Goal: Task Accomplishment & Management: Use online tool/utility

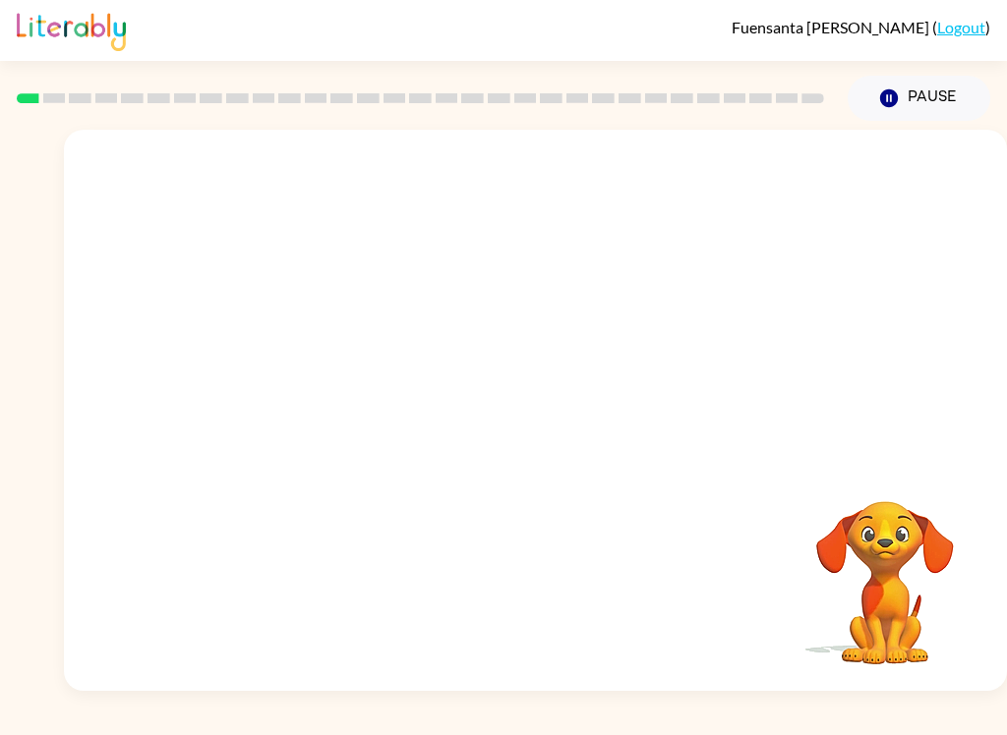
click at [907, 497] on video "Your browser must support playing .mp4 files to use Literably. Please try using…" at bounding box center [884, 569] width 197 height 197
click at [549, 420] on icon "button" at bounding box center [535, 420] width 34 height 34
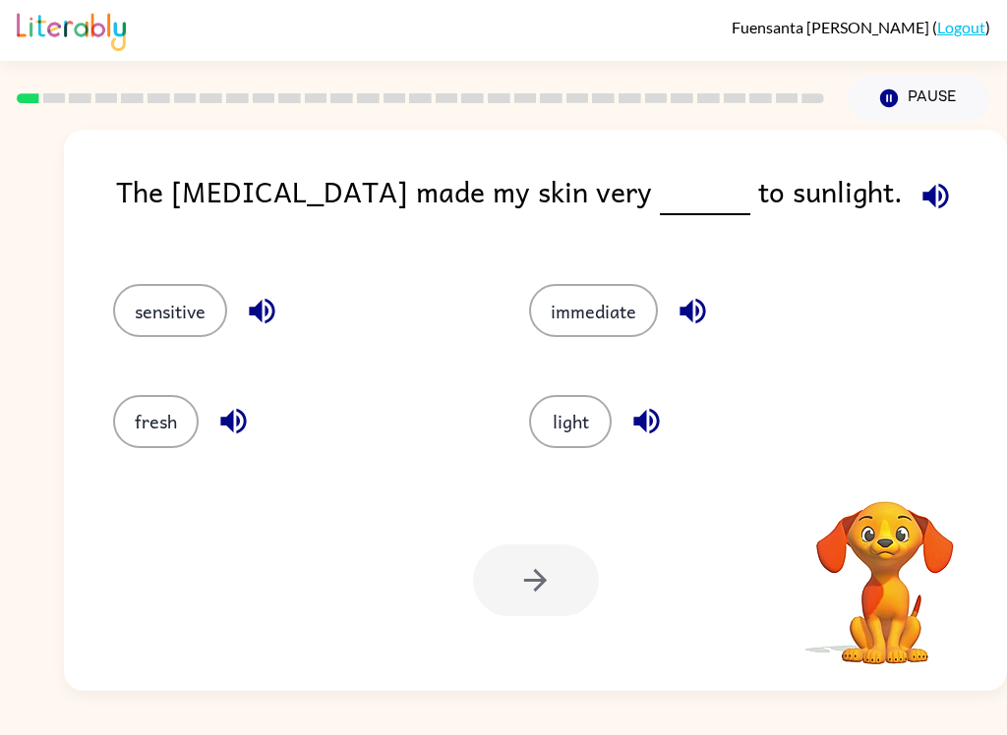
click at [910, 197] on button "button" at bounding box center [935, 196] width 50 height 50
click at [922, 196] on icon "button" at bounding box center [935, 196] width 26 height 26
click at [918, 193] on icon "button" at bounding box center [935, 196] width 34 height 34
click at [196, 314] on button "sensitive" at bounding box center [170, 310] width 114 height 53
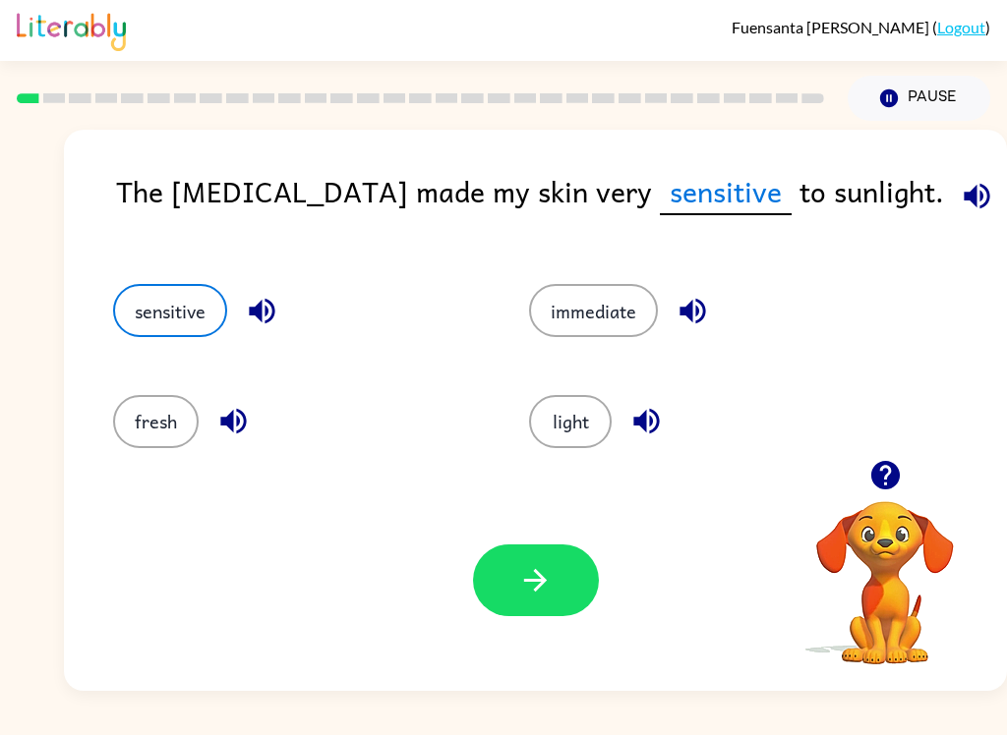
click at [502, 586] on button "button" at bounding box center [536, 581] width 126 height 72
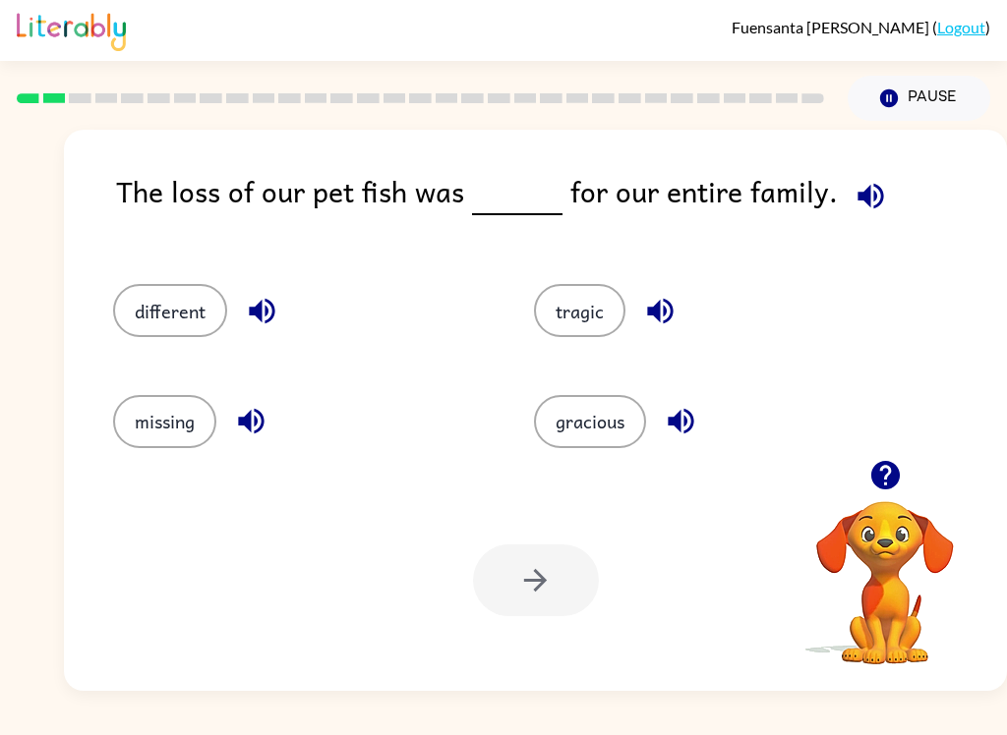
click at [159, 328] on button "different" at bounding box center [170, 310] width 114 height 53
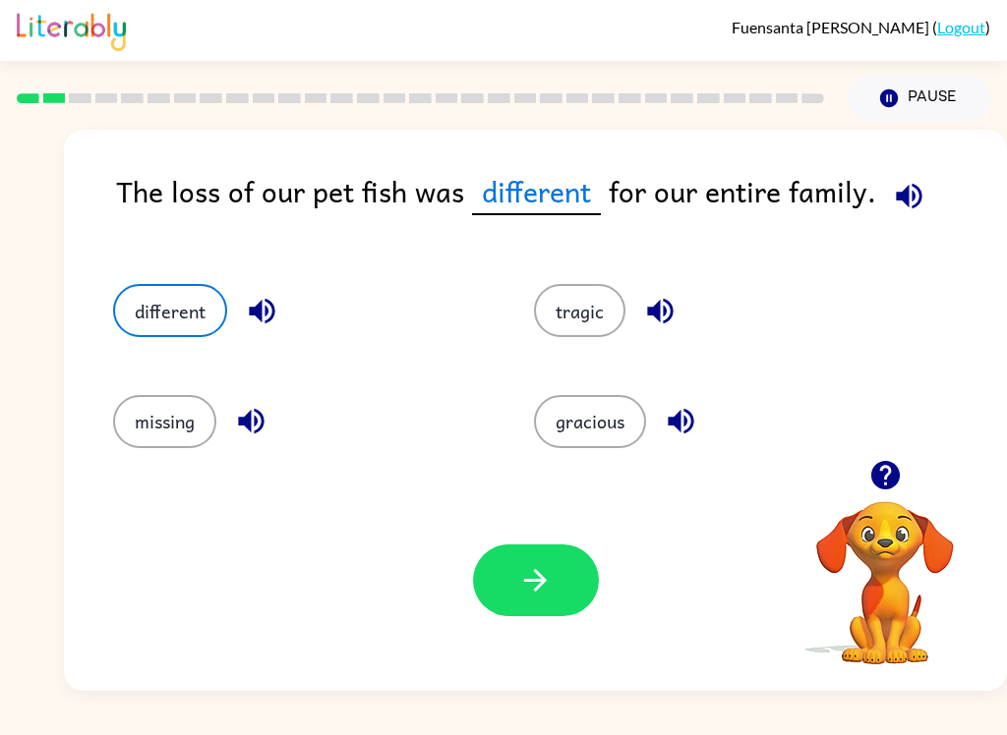
click at [549, 530] on div "Your browser must support playing .mp4 files to use Literably. Please try using…" at bounding box center [535, 580] width 943 height 221
click at [554, 600] on button "button" at bounding box center [536, 581] width 126 height 72
click at [554, 599] on div at bounding box center [536, 581] width 126 height 72
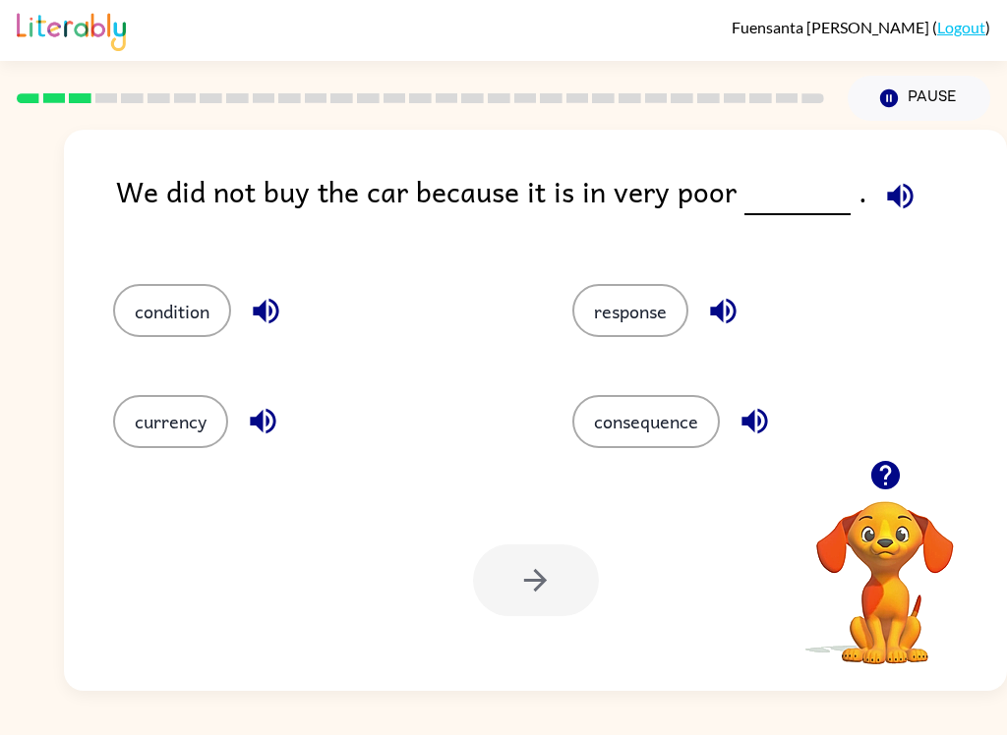
click at [162, 316] on button "condition" at bounding box center [172, 310] width 118 height 53
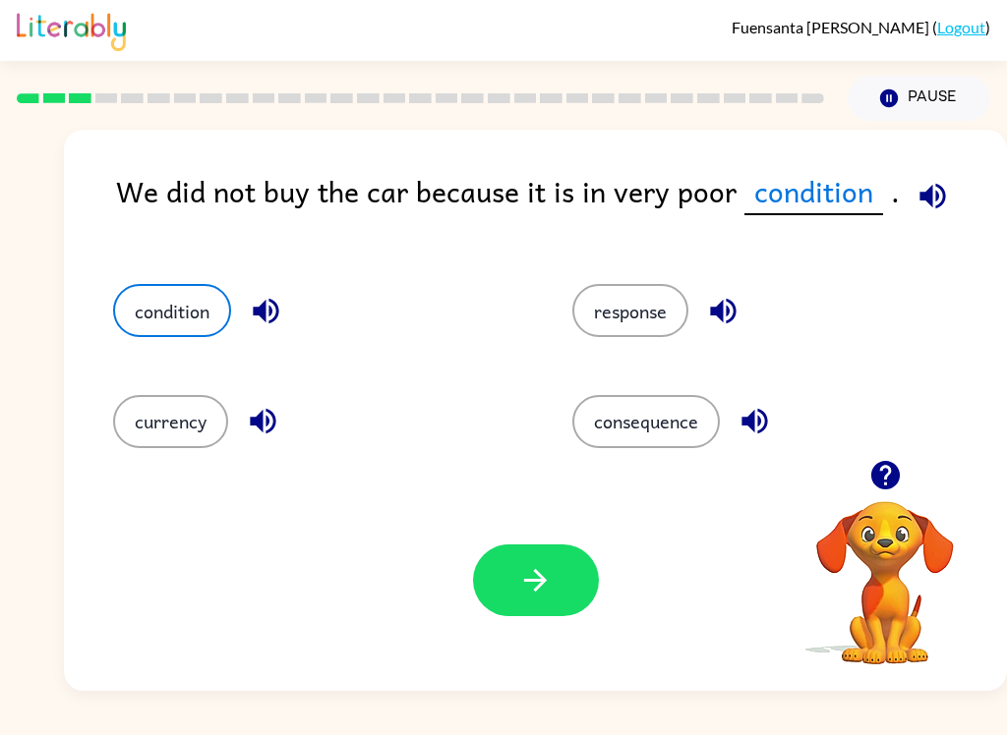
click at [550, 589] on icon "button" at bounding box center [535, 580] width 34 height 34
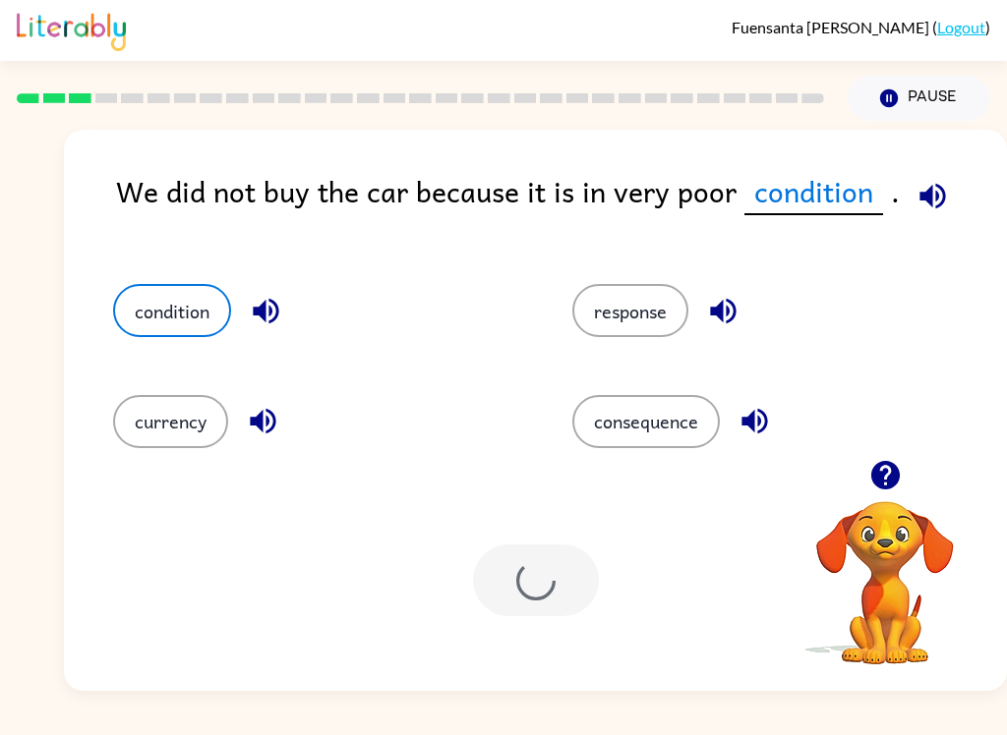
click at [549, 589] on div at bounding box center [536, 581] width 126 height 72
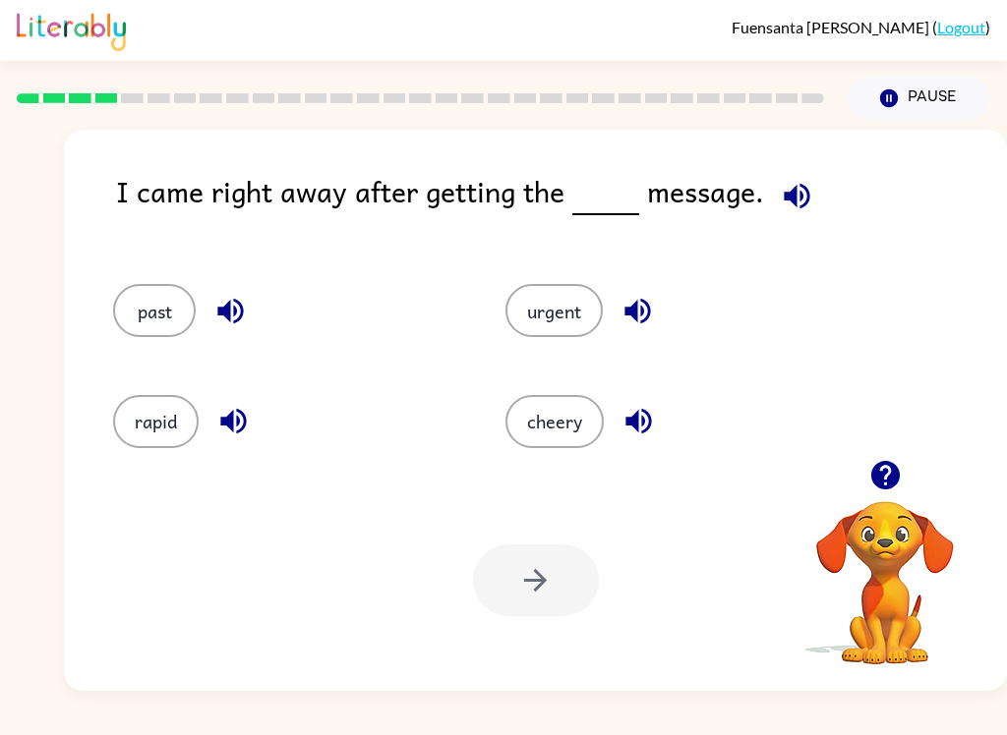
click at [581, 276] on div "urgent" at bounding box center [664, 302] width 392 height 110
click at [567, 323] on button "urgent" at bounding box center [553, 310] width 97 height 53
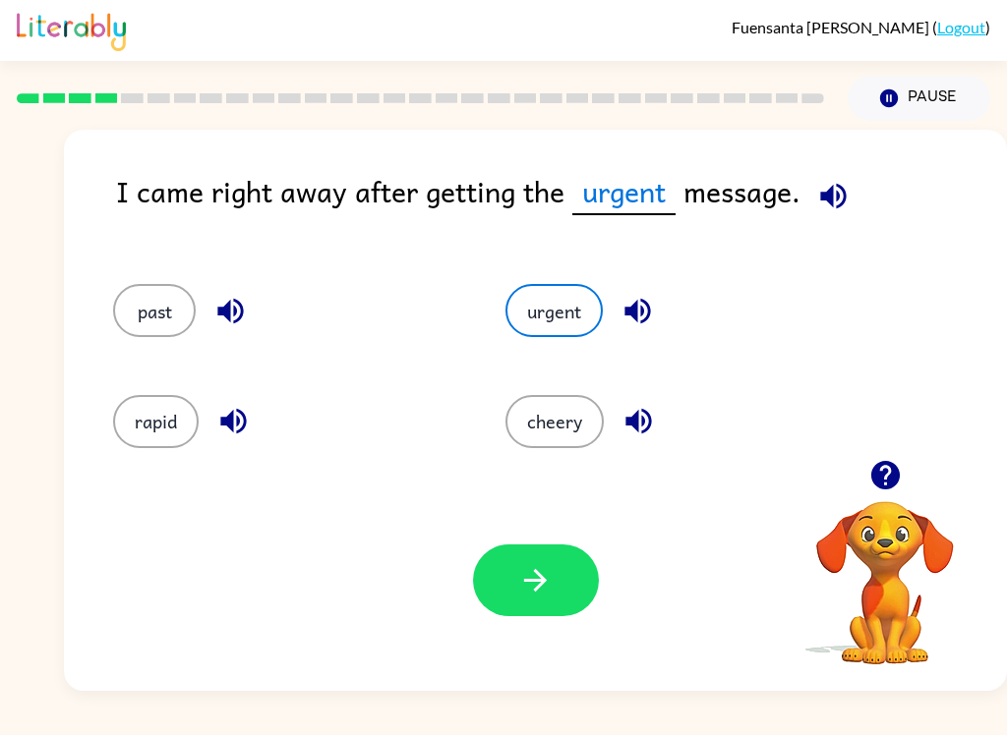
click at [553, 569] on button "button" at bounding box center [536, 581] width 126 height 72
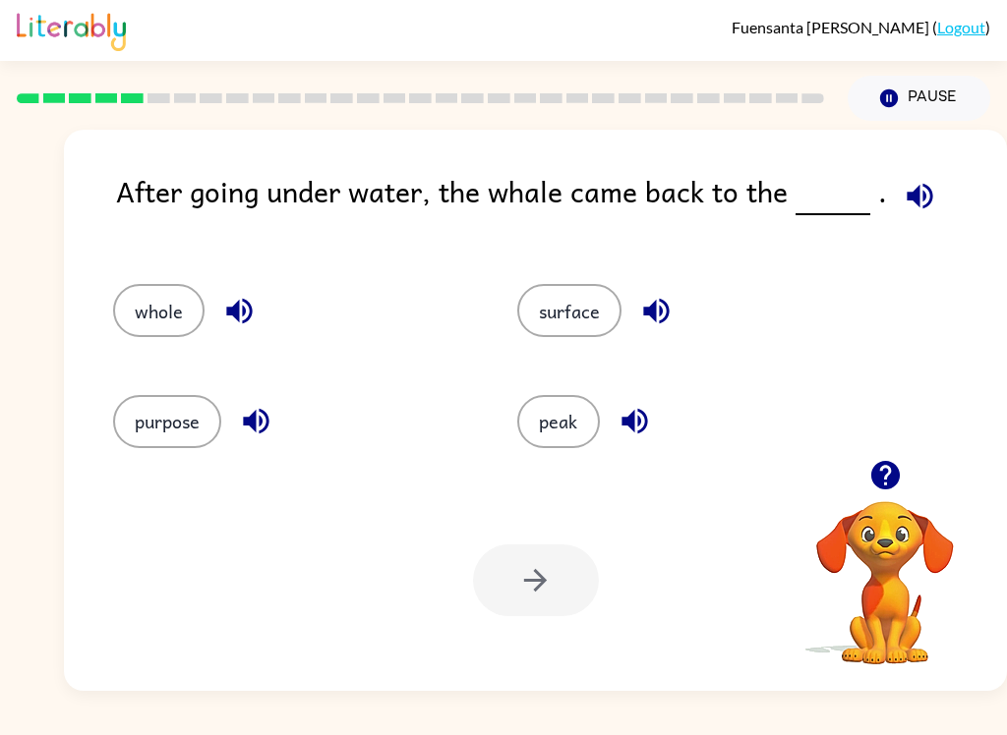
click at [554, 310] on button "surface" at bounding box center [569, 310] width 104 height 53
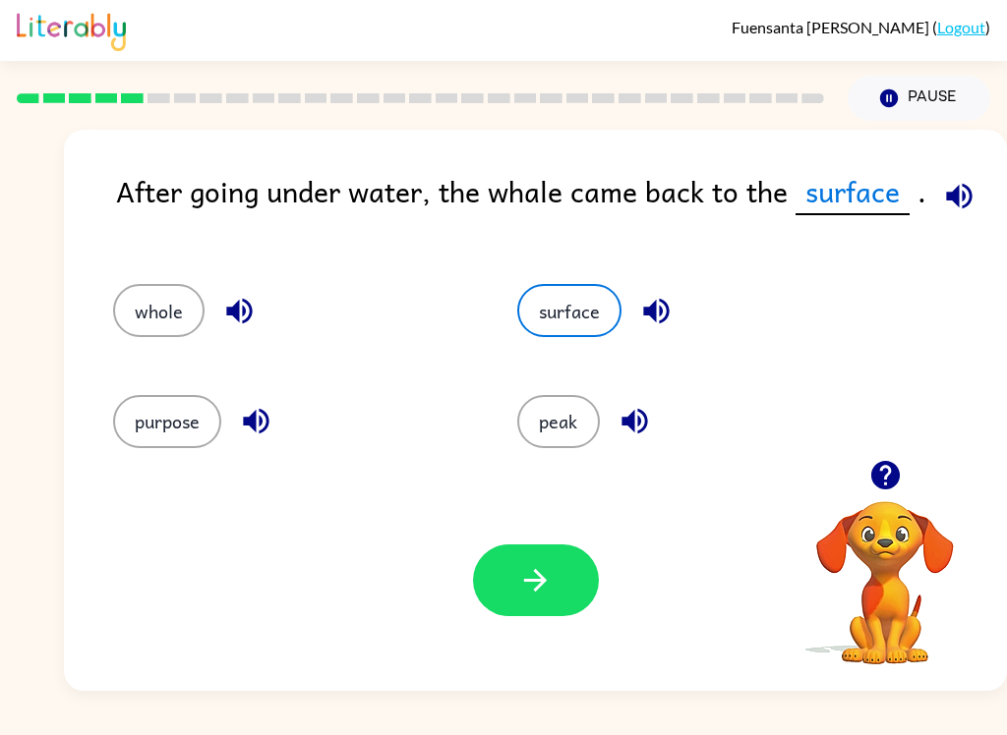
click at [549, 570] on icon "button" at bounding box center [535, 580] width 34 height 34
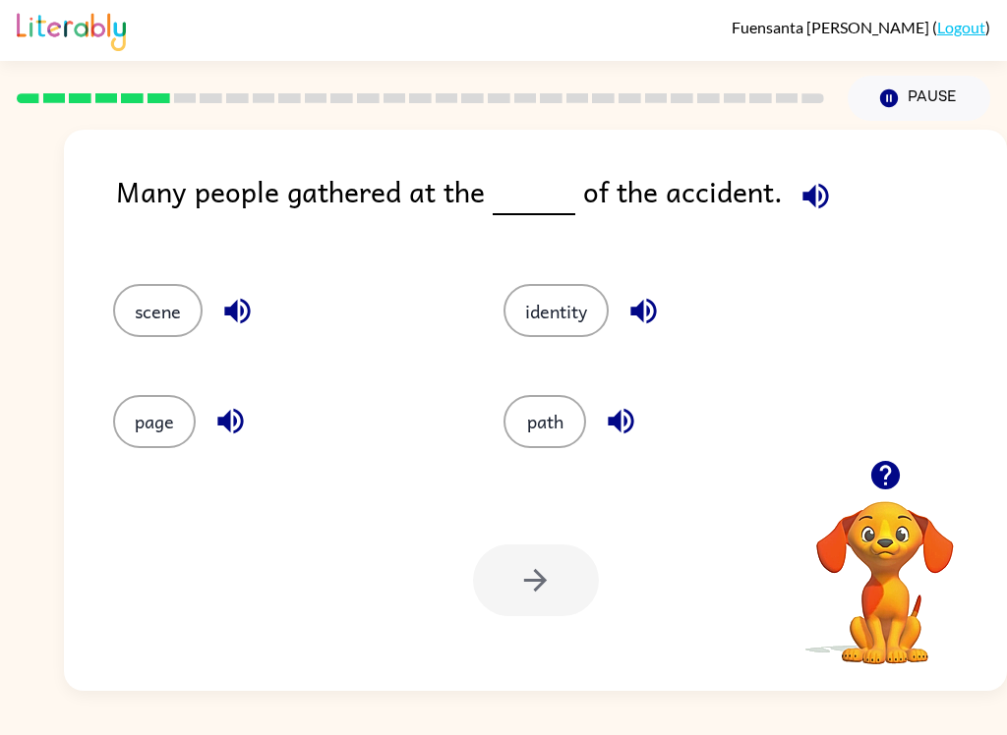
click at [575, 327] on button "identity" at bounding box center [555, 310] width 105 height 53
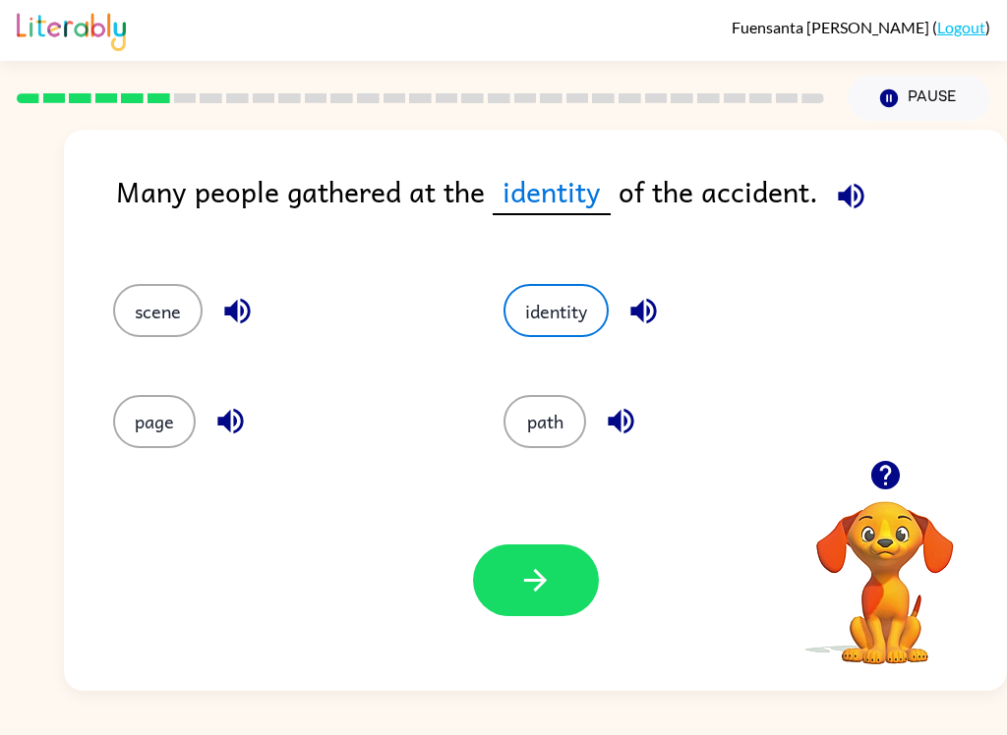
click at [513, 563] on button "button" at bounding box center [536, 581] width 126 height 72
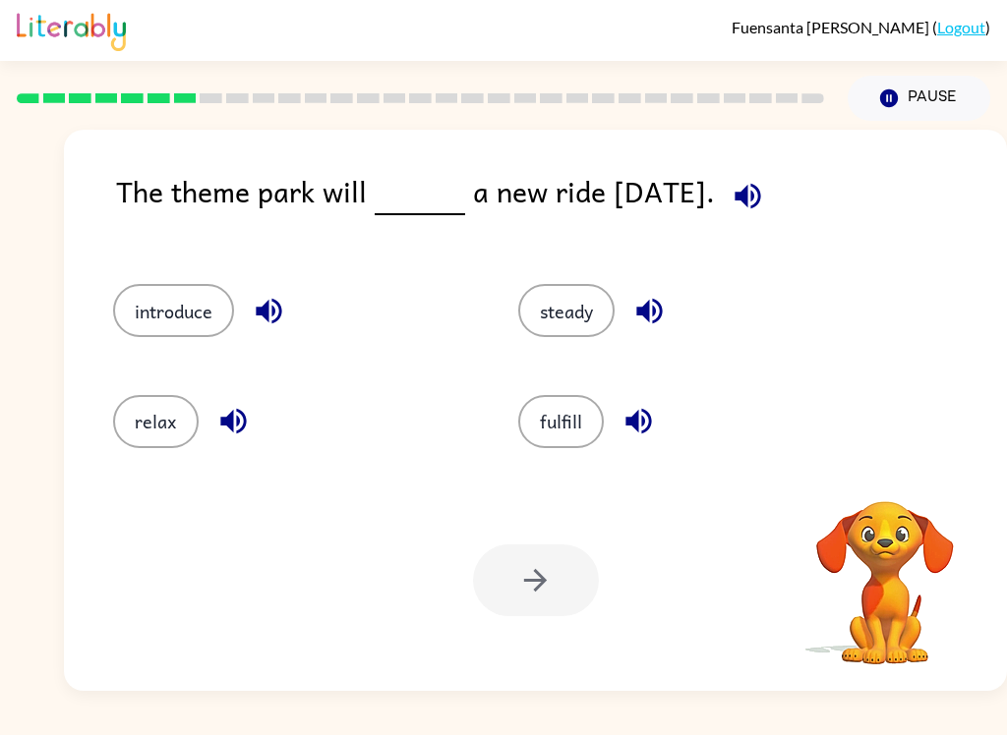
click at [539, 589] on div at bounding box center [536, 581] width 126 height 72
click at [882, 453] on button "button" at bounding box center [885, 475] width 50 height 50
click at [154, 311] on button "introduce" at bounding box center [173, 310] width 121 height 53
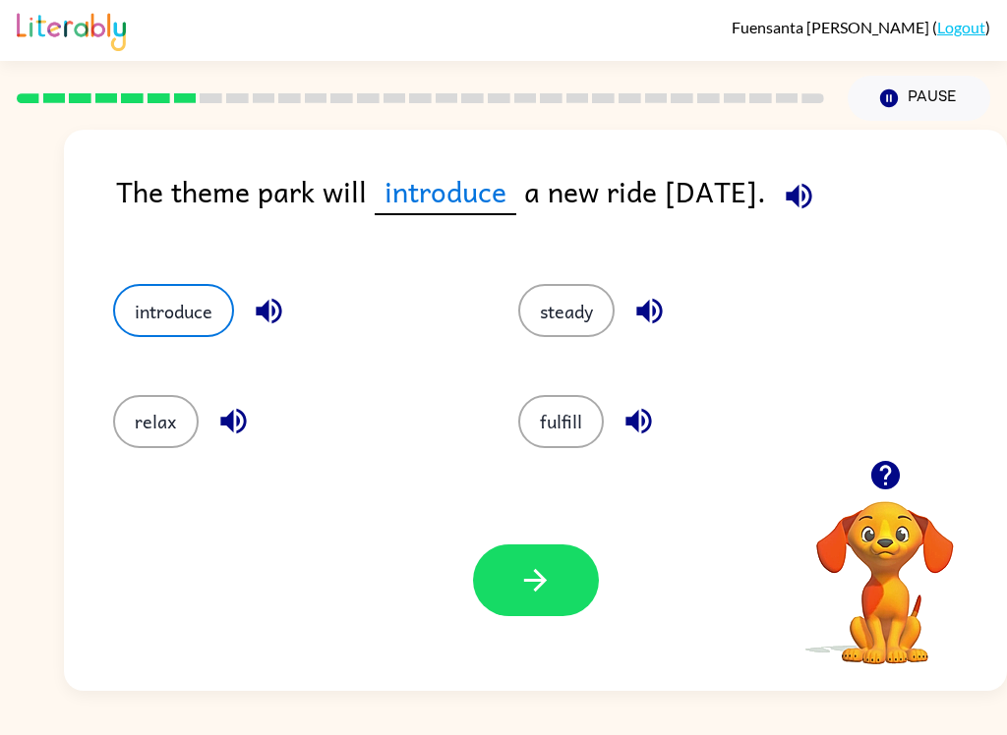
click at [560, 587] on button "button" at bounding box center [536, 581] width 126 height 72
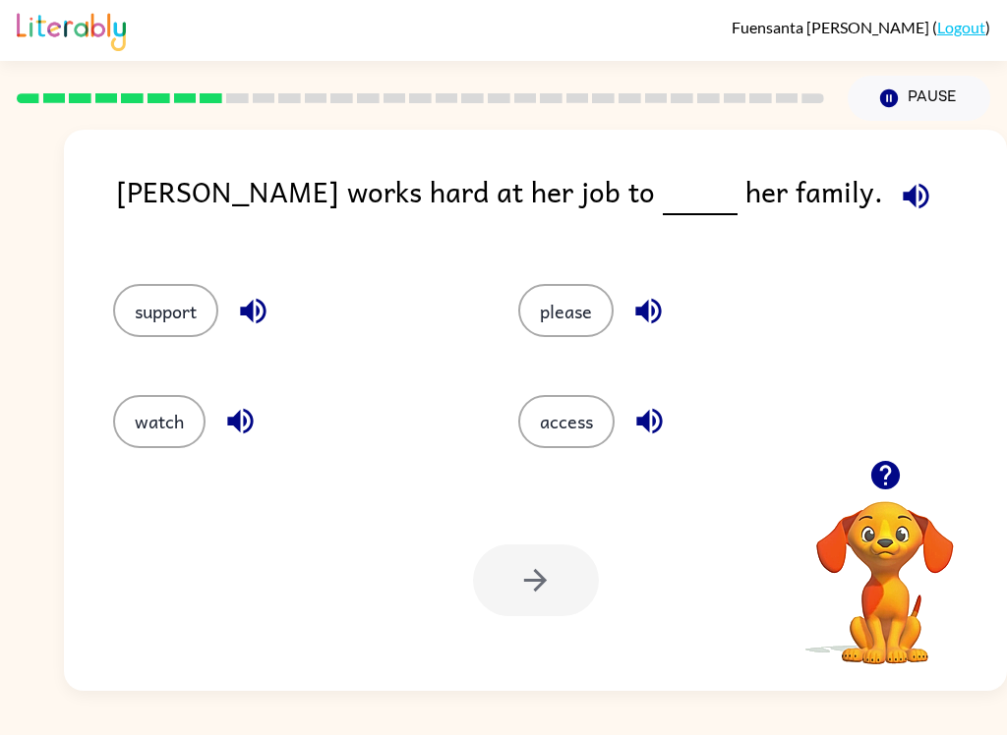
click at [568, 441] on button "access" at bounding box center [566, 421] width 96 height 53
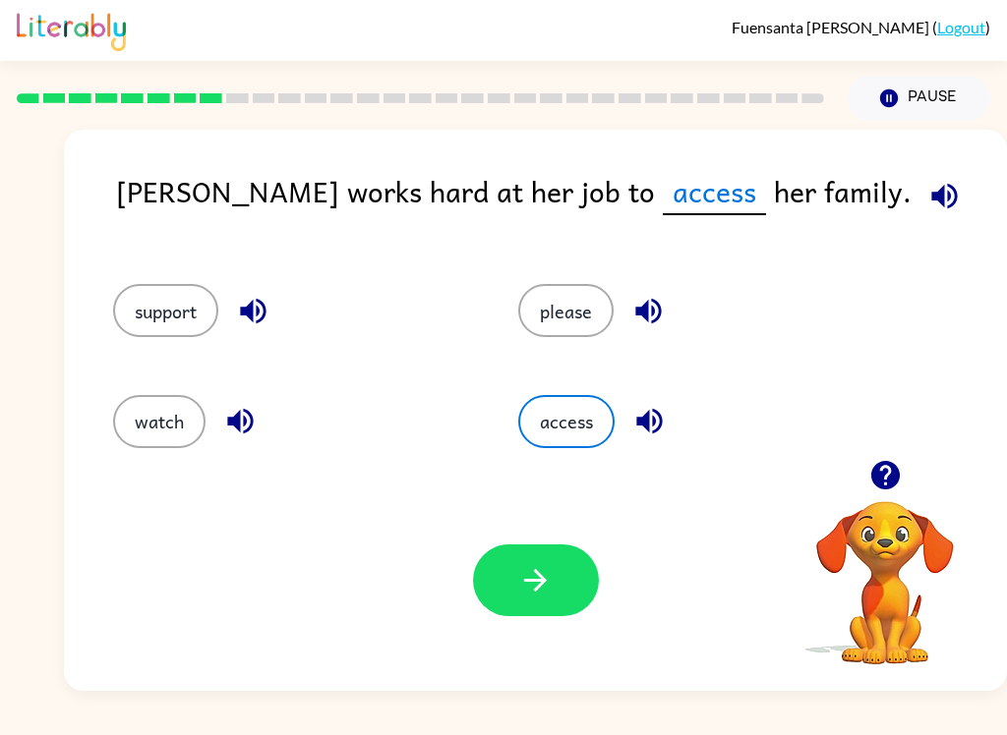
click at [548, 588] on icon "button" at bounding box center [535, 580] width 34 height 34
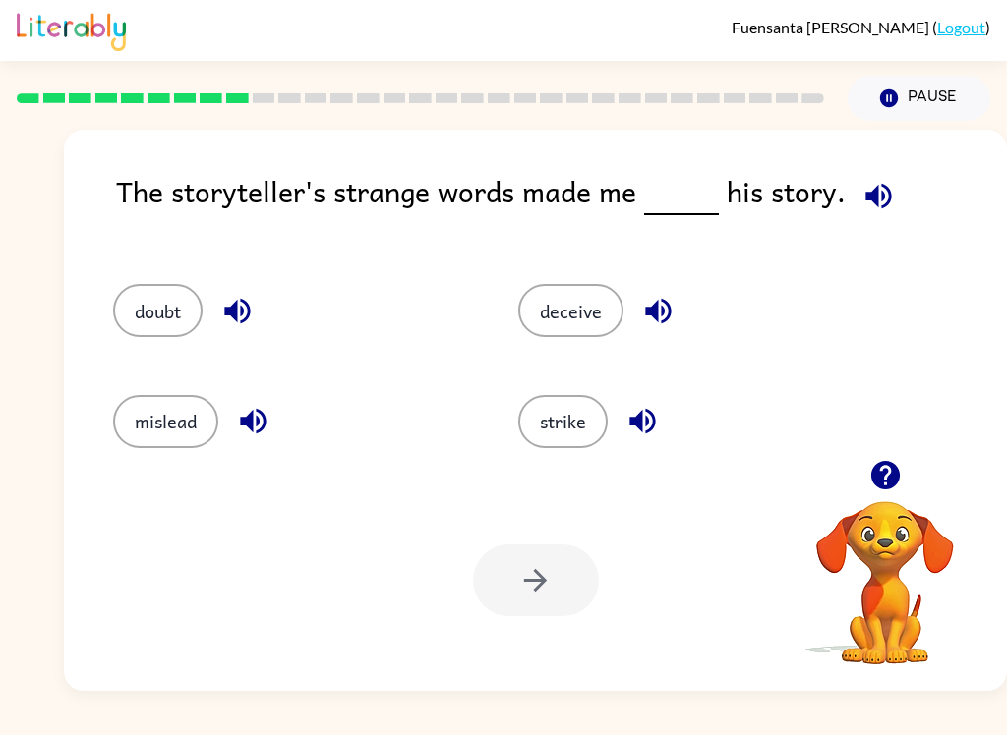
click at [140, 433] on button "mislead" at bounding box center [165, 421] width 105 height 53
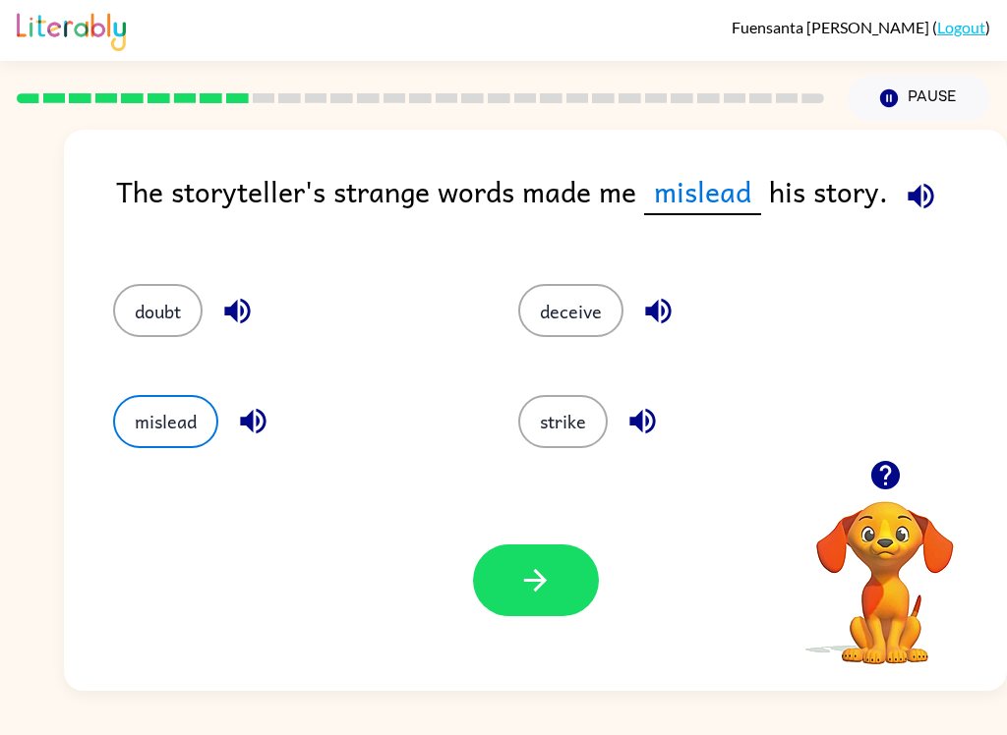
click at [532, 613] on button "button" at bounding box center [536, 581] width 126 height 72
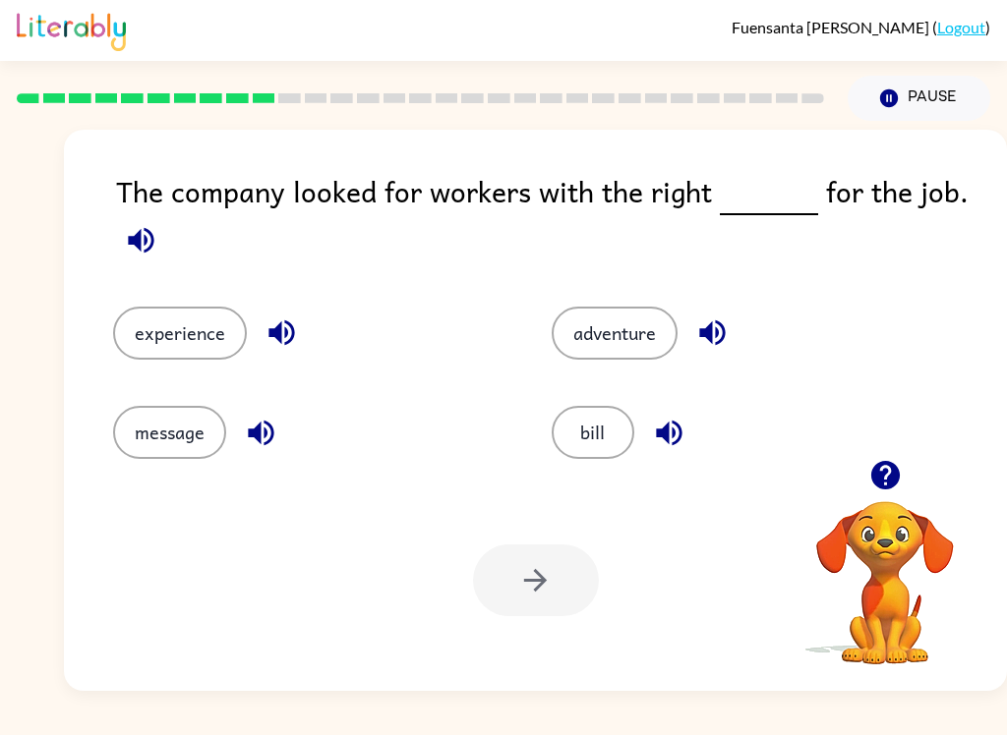
click at [137, 318] on button "experience" at bounding box center [180, 333] width 134 height 53
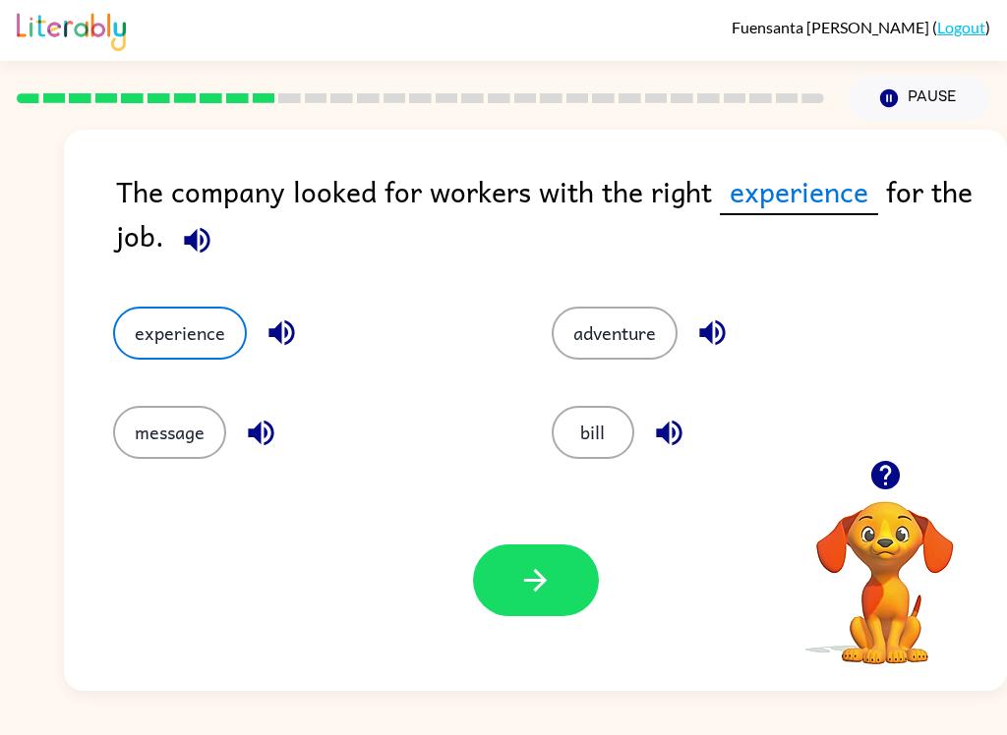
click at [552, 559] on button "button" at bounding box center [536, 581] width 126 height 72
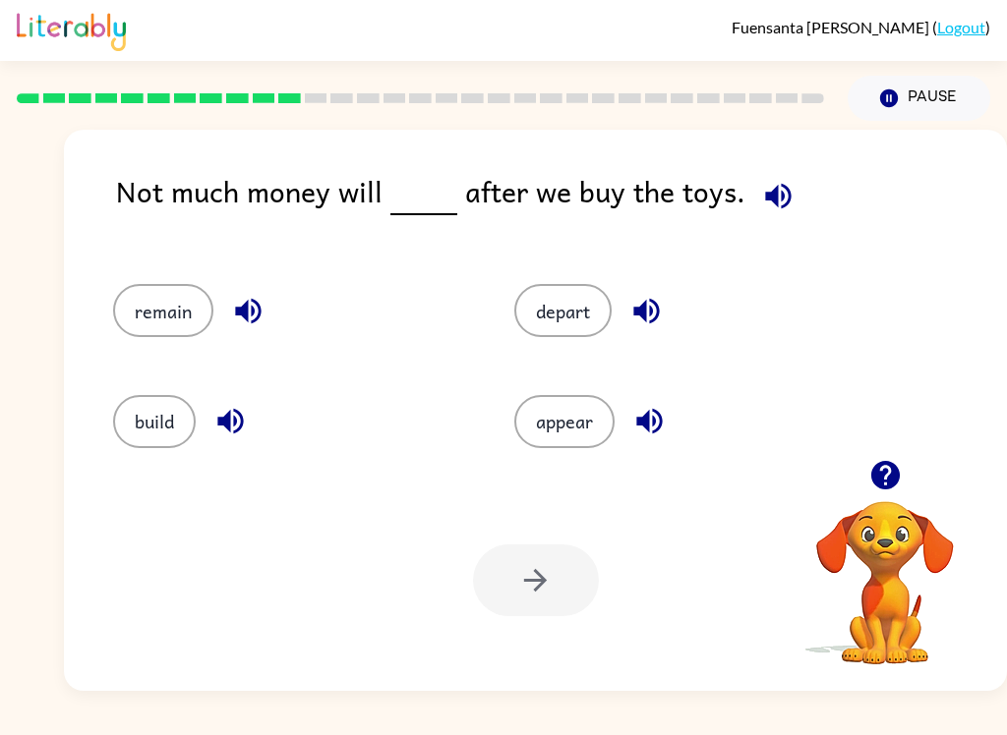
click at [572, 421] on button "appear" at bounding box center [564, 421] width 100 height 53
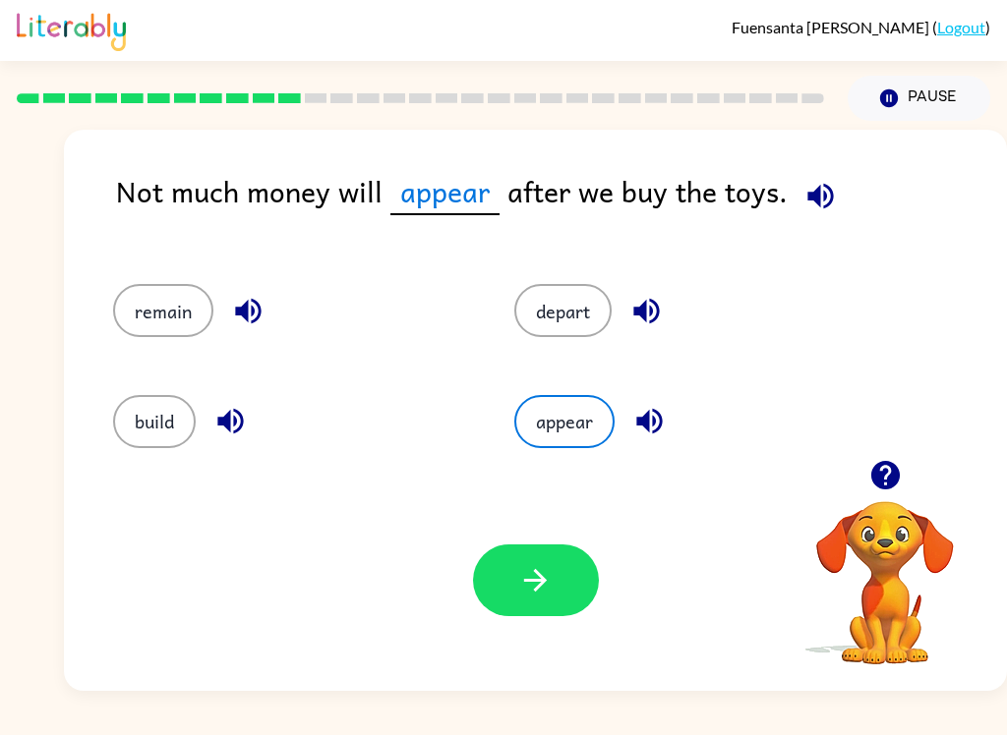
click at [557, 613] on button "button" at bounding box center [536, 581] width 126 height 72
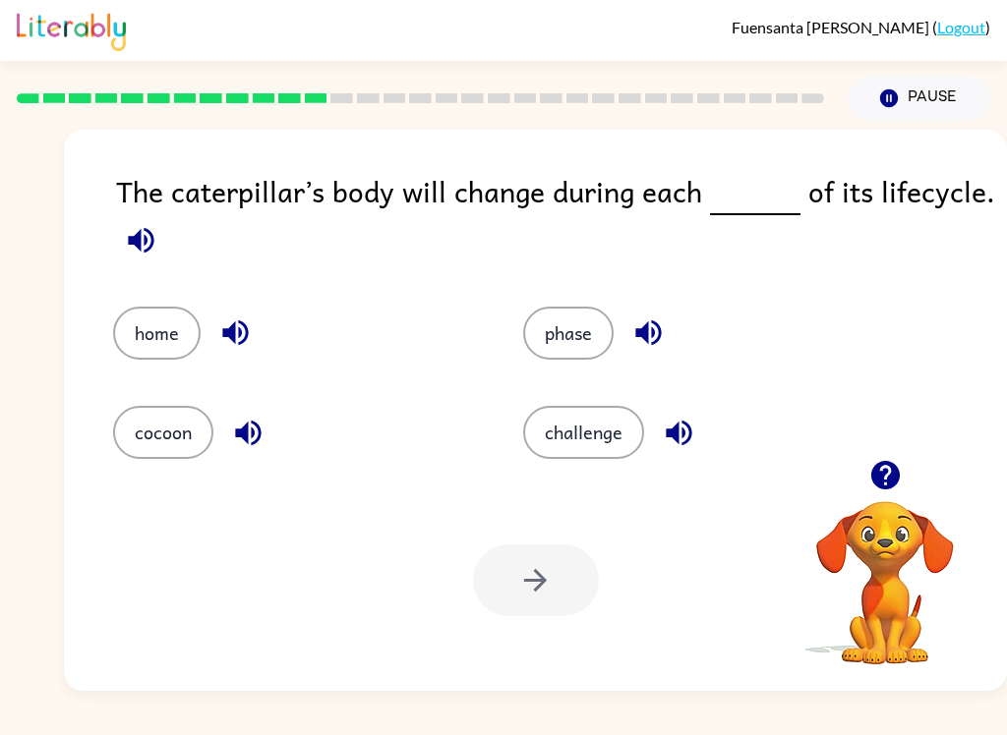
click at [604, 424] on button "challenge" at bounding box center [583, 432] width 121 height 53
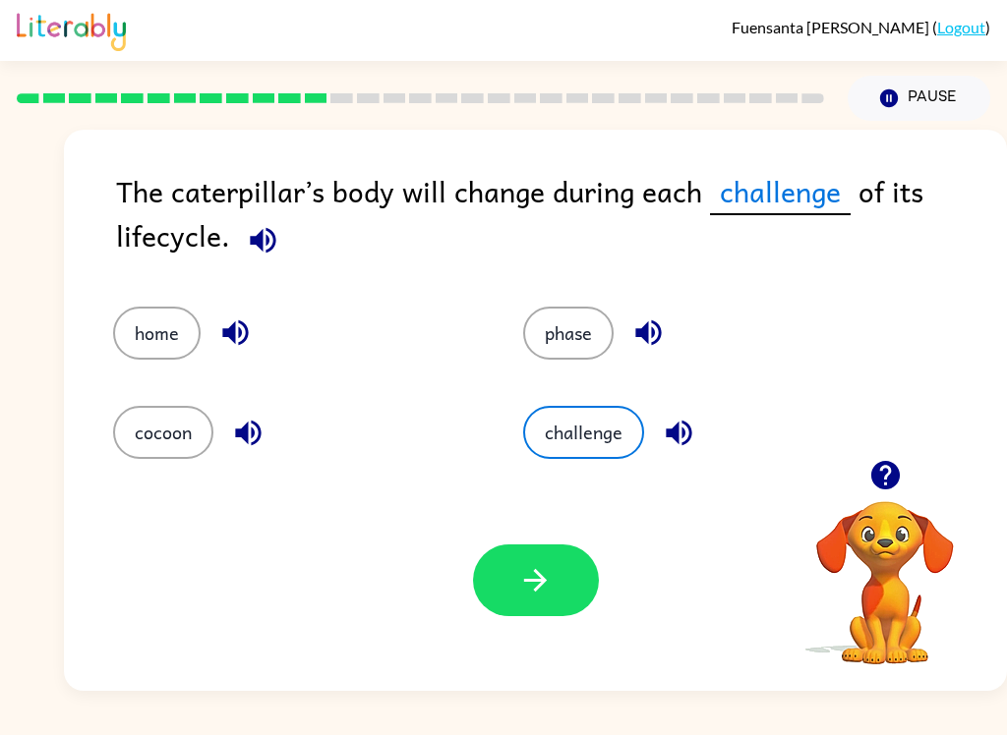
click at [539, 609] on button "button" at bounding box center [536, 581] width 126 height 72
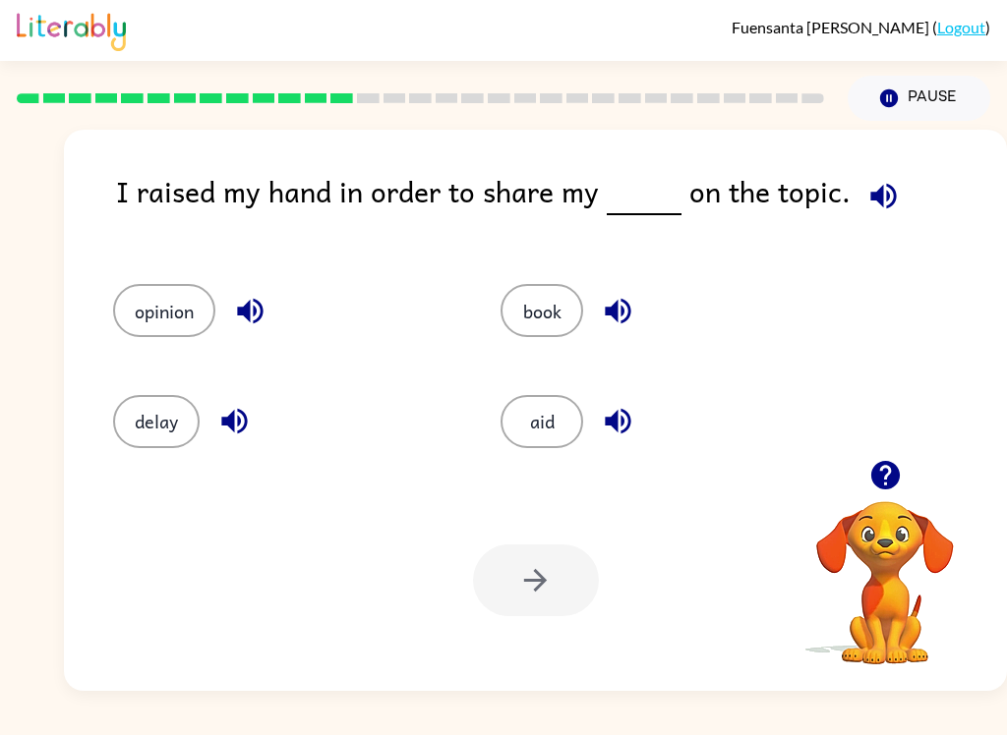
click at [177, 300] on button "opinion" at bounding box center [164, 310] width 102 height 53
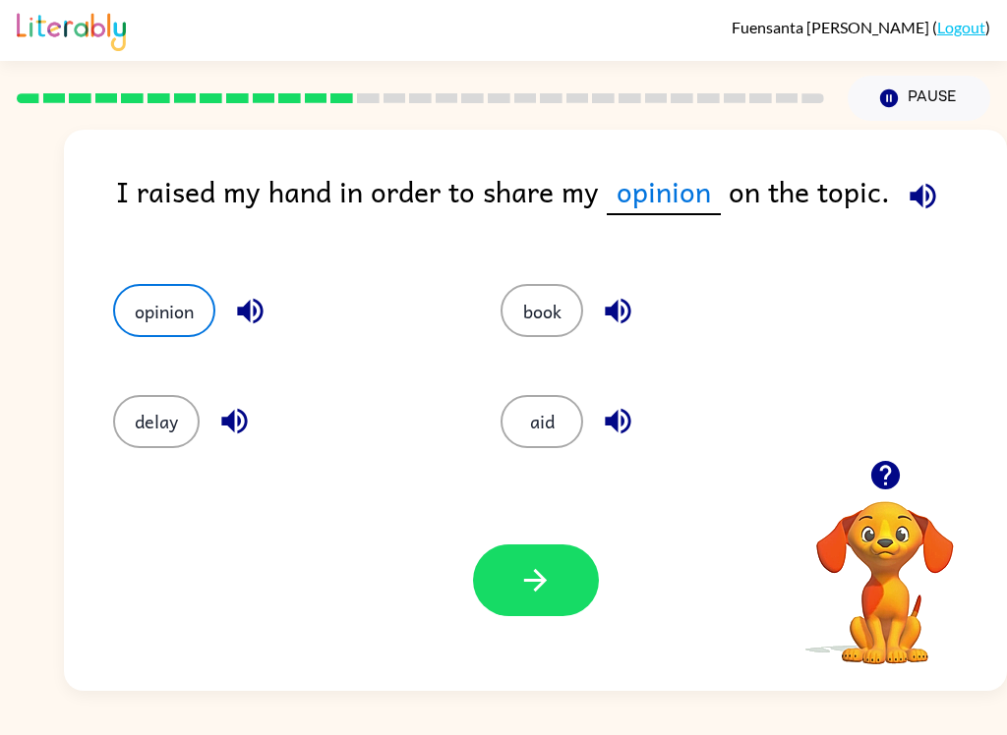
click at [615, 557] on div "Your browser must support playing .mp4 files to use Literably. Please try using…" at bounding box center [535, 580] width 943 height 221
click at [544, 578] on icon "button" at bounding box center [535, 580] width 23 height 23
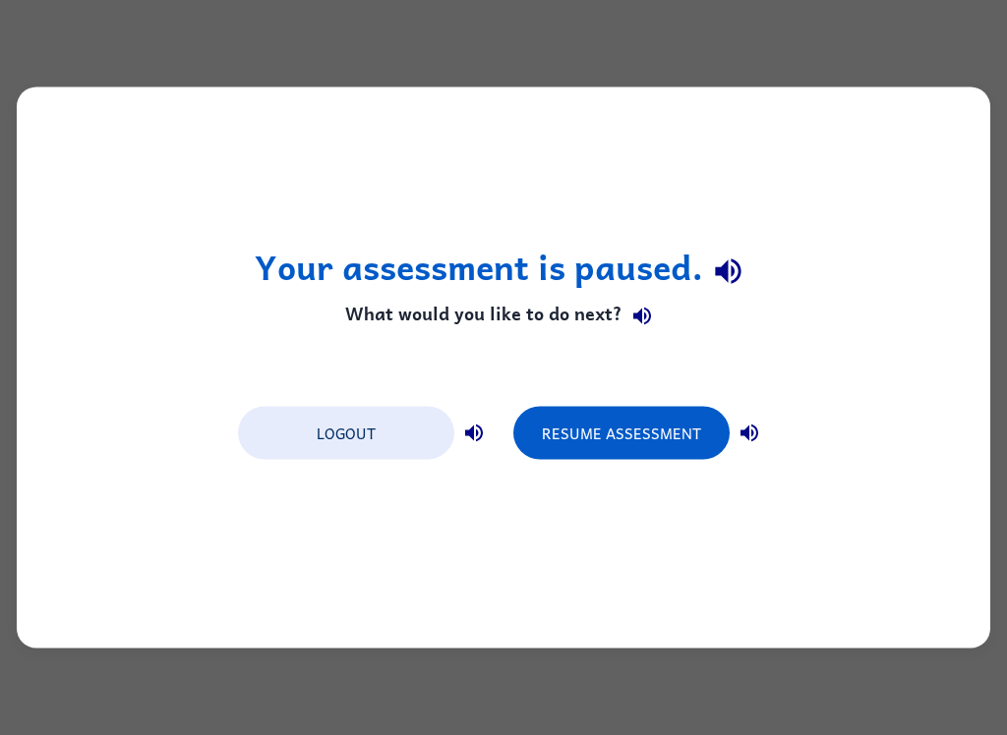
click at [627, 450] on button "Resume Assessment" at bounding box center [621, 433] width 216 height 53
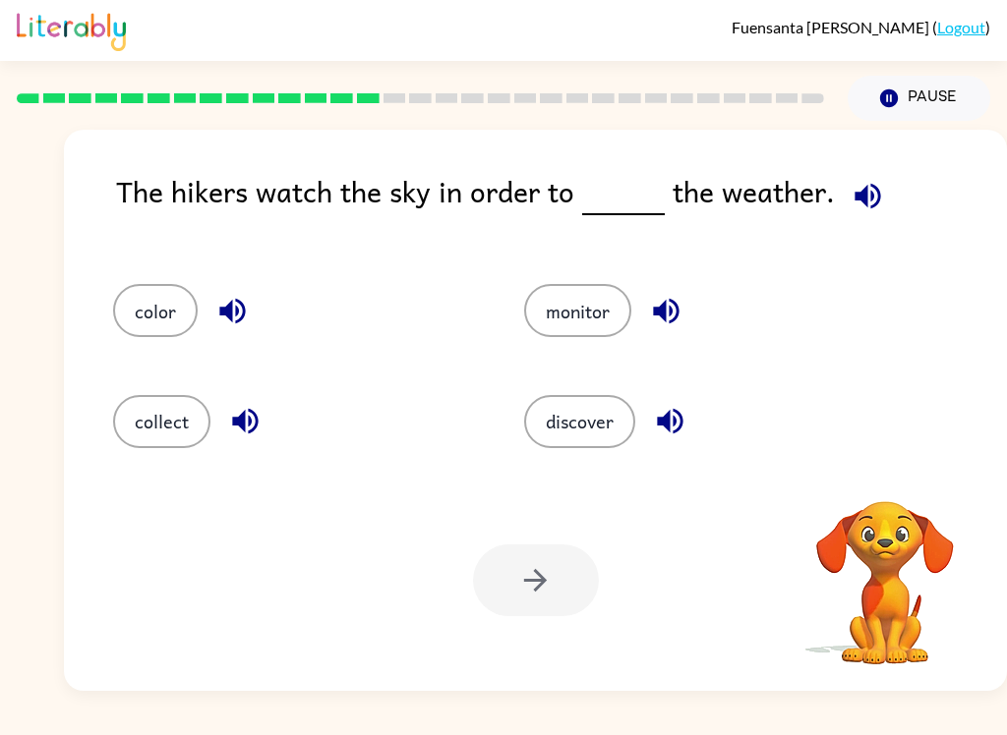
click at [592, 430] on button "discover" at bounding box center [579, 421] width 111 height 53
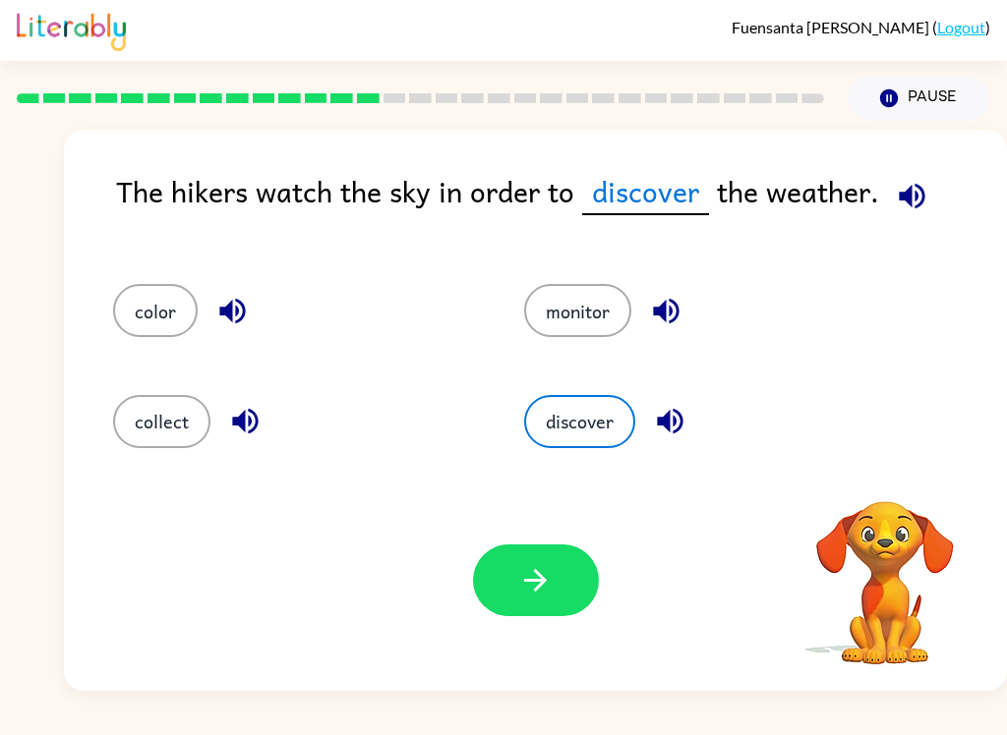
click at [548, 567] on icon "button" at bounding box center [535, 580] width 34 height 34
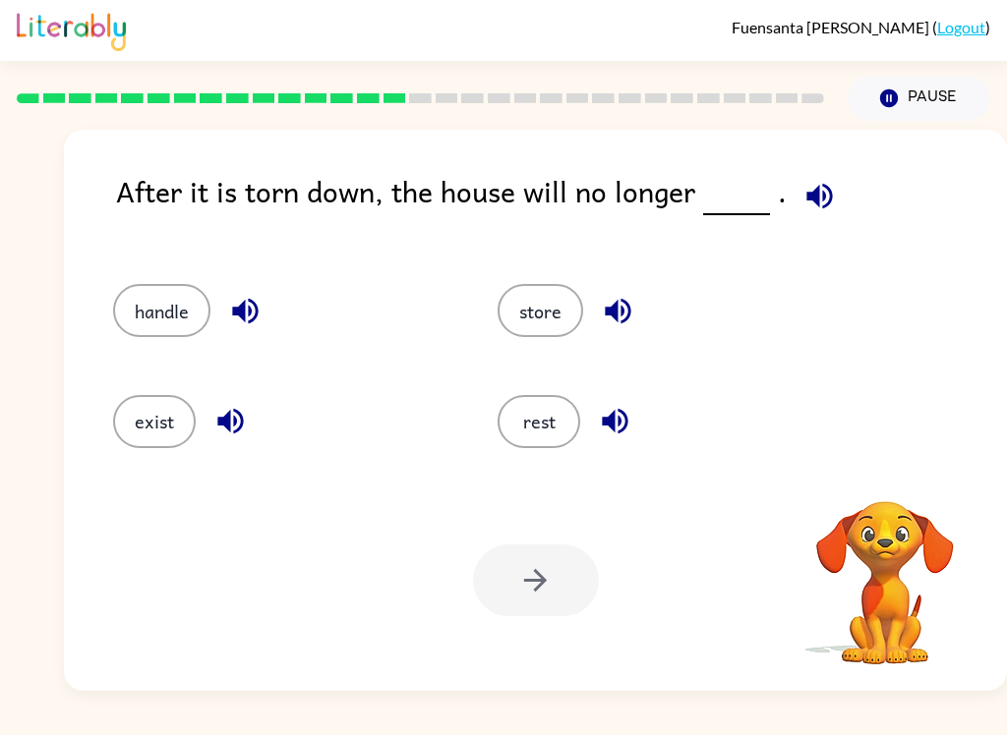
click at [549, 304] on button "store" at bounding box center [540, 310] width 86 height 53
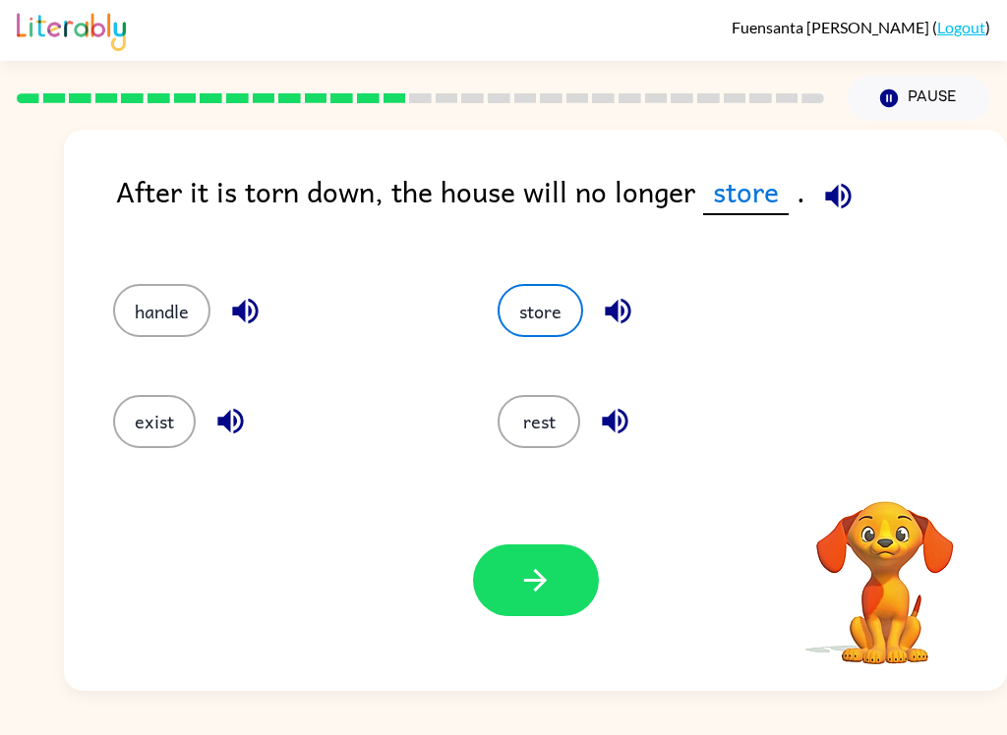
click at [569, 411] on button "rest" at bounding box center [538, 421] width 83 height 53
click at [545, 605] on button "button" at bounding box center [536, 581] width 126 height 72
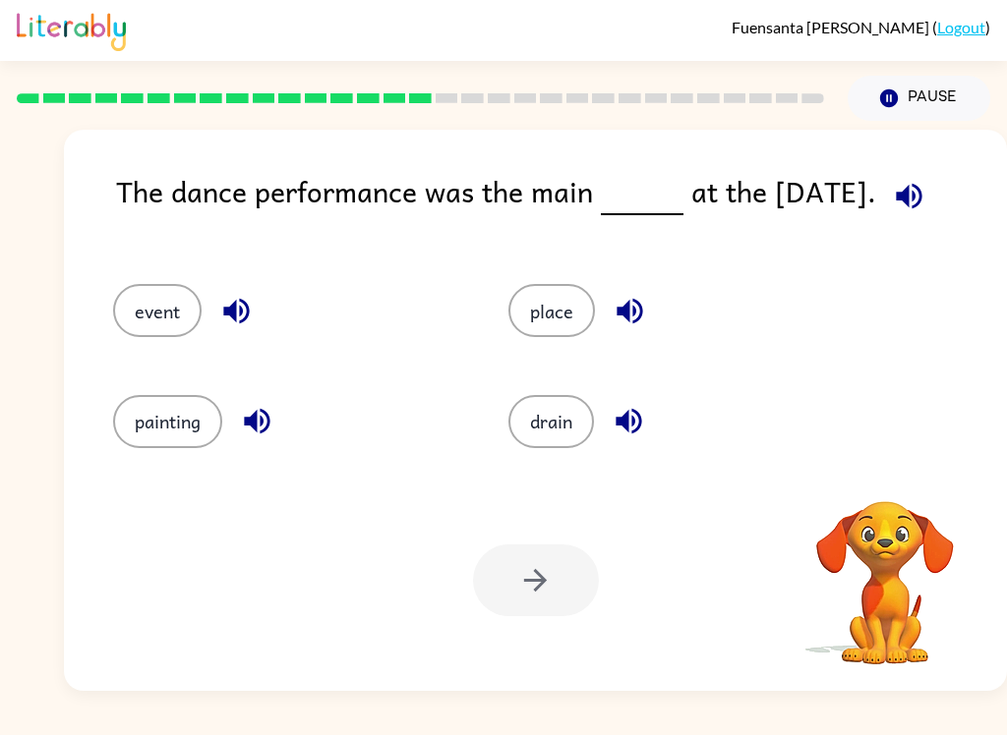
click at [561, 291] on button "place" at bounding box center [551, 310] width 87 height 53
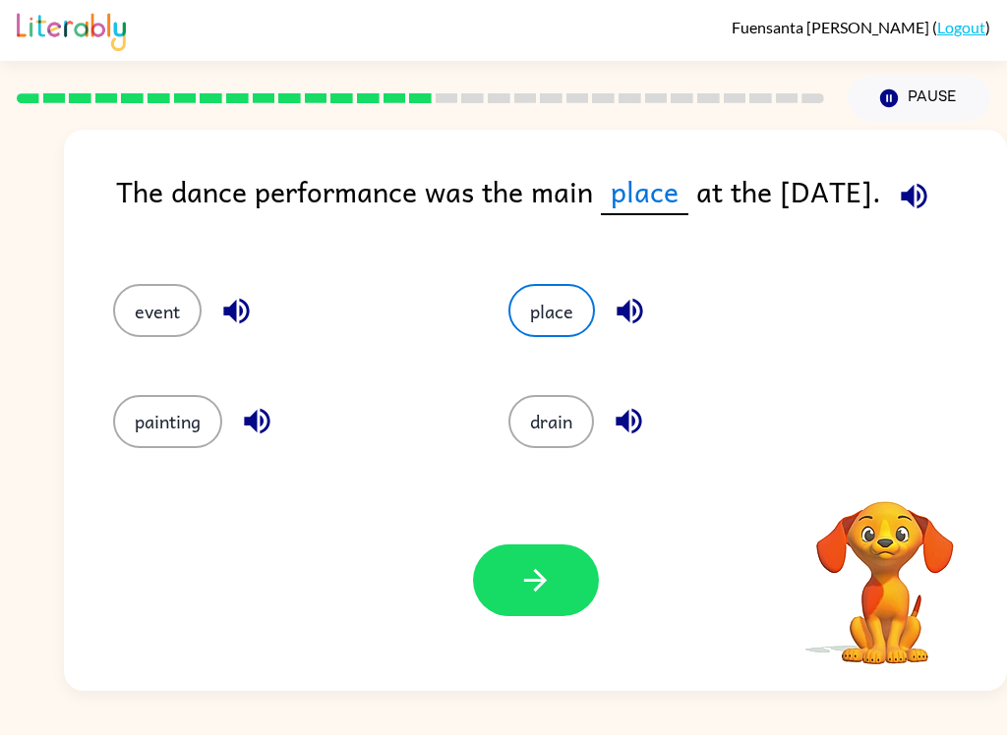
click at [527, 574] on icon "button" at bounding box center [535, 580] width 34 height 34
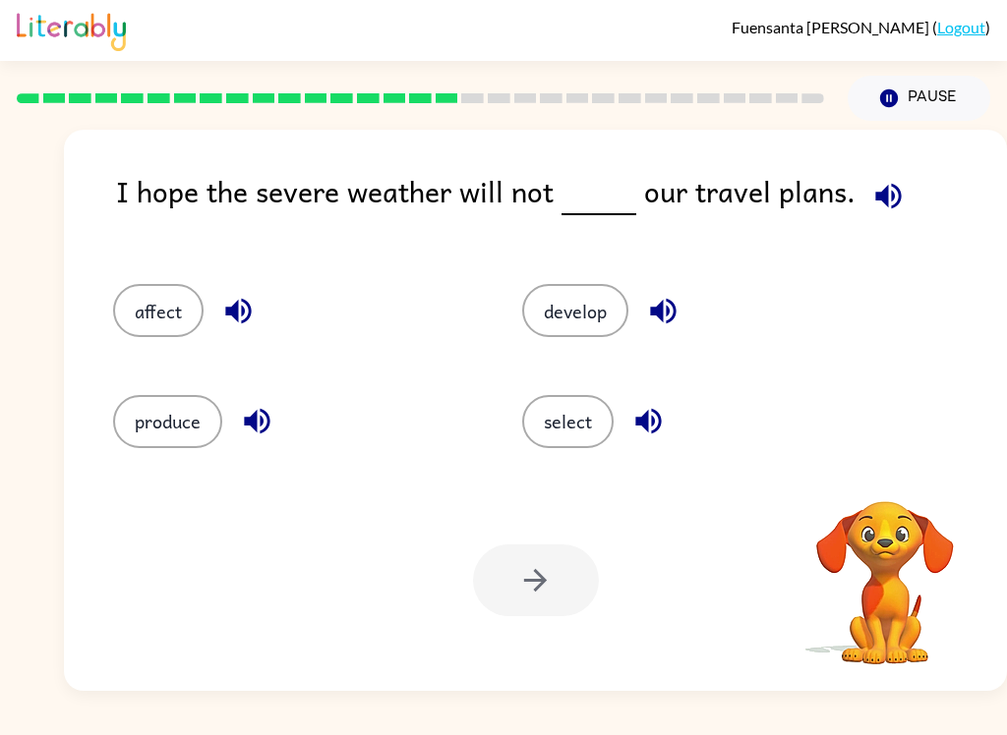
click at [557, 324] on button "develop" at bounding box center [575, 310] width 106 height 53
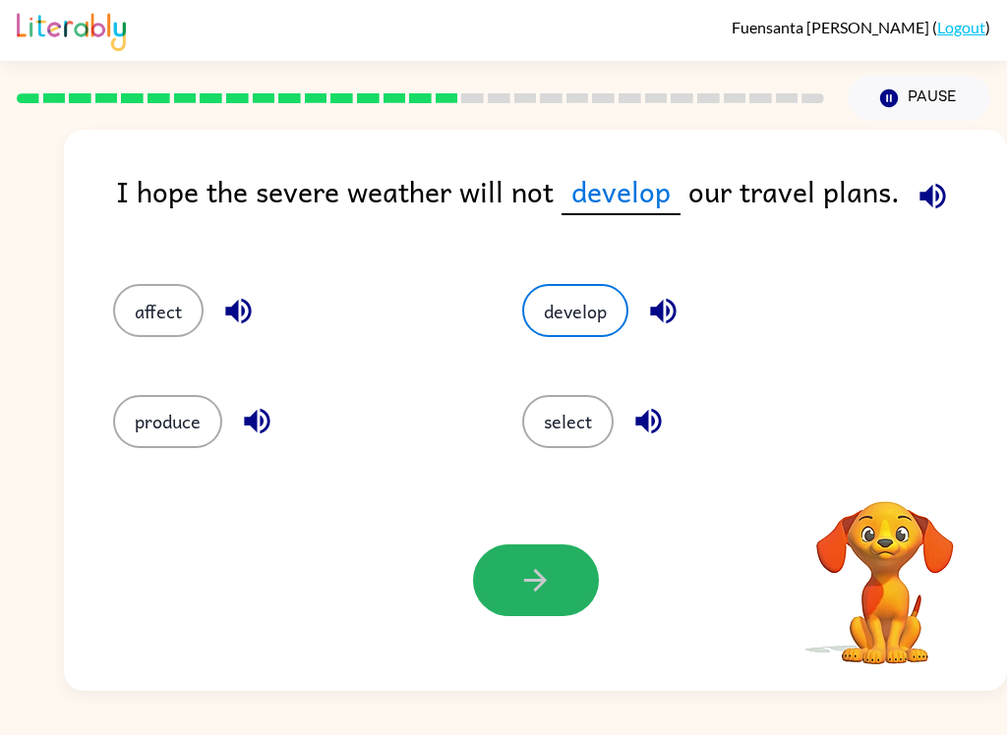
click at [521, 573] on icon "button" at bounding box center [535, 580] width 34 height 34
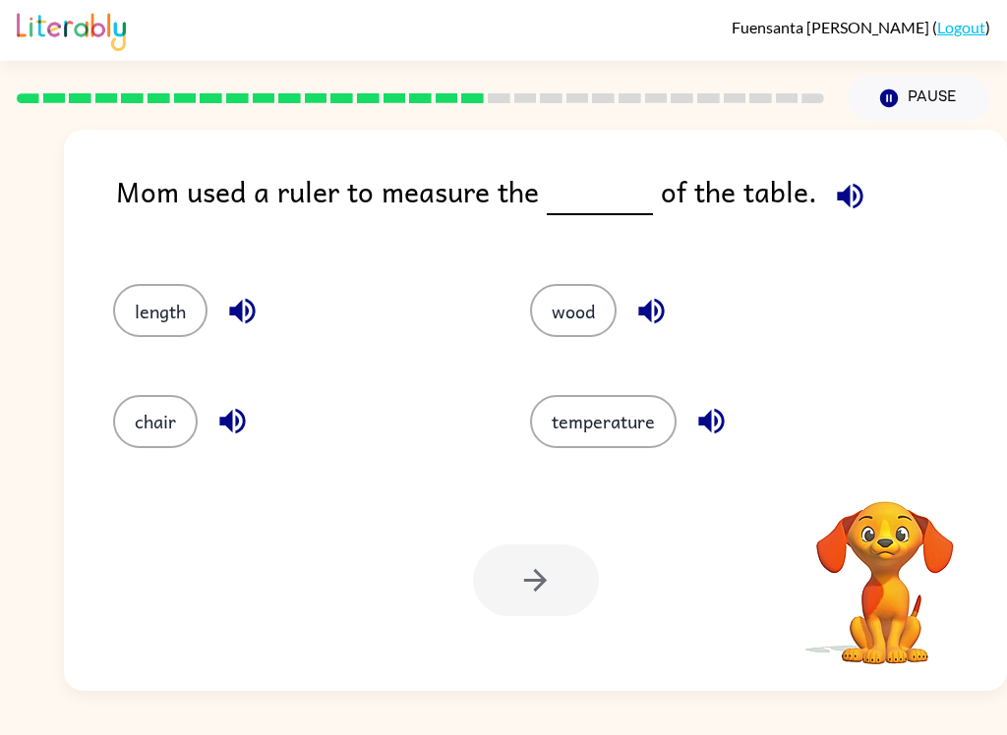
click at [670, 105] on div at bounding box center [420, 98] width 831 height 69
click at [697, 98] on icon at bounding box center [708, 98] width 23 height 10
click at [123, 78] on div at bounding box center [420, 98] width 831 height 69
click at [597, 299] on button "wood" at bounding box center [573, 310] width 87 height 53
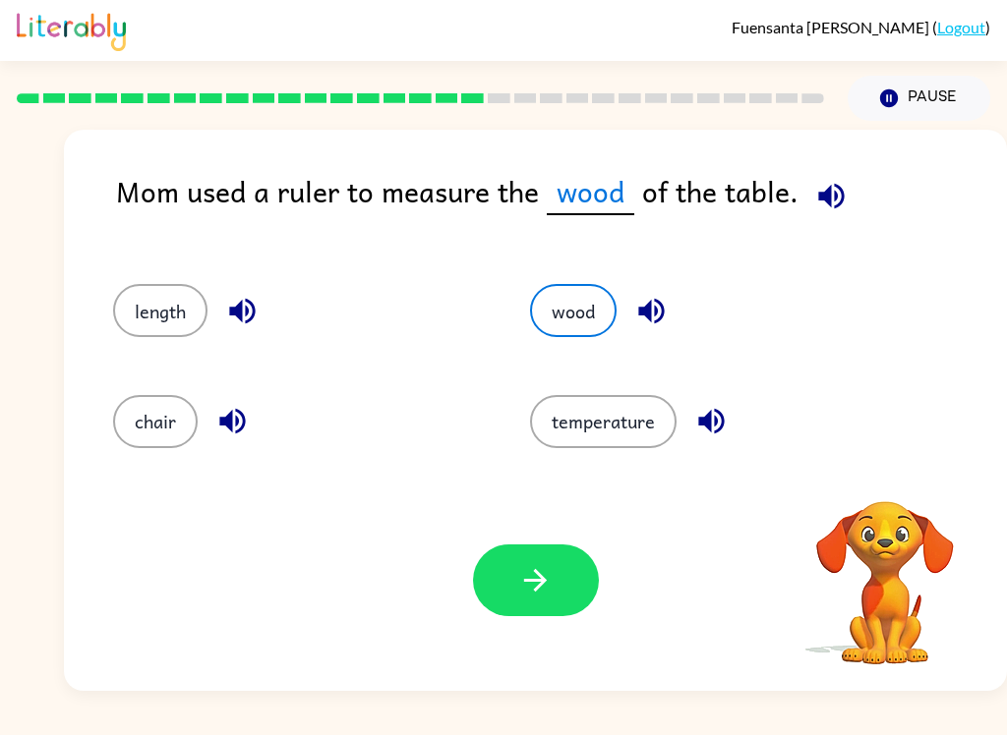
click at [537, 540] on div "Your browser must support playing .mp4 files to use Literably. Please try using…" at bounding box center [535, 580] width 943 height 221
click at [525, 568] on icon "button" at bounding box center [535, 580] width 34 height 34
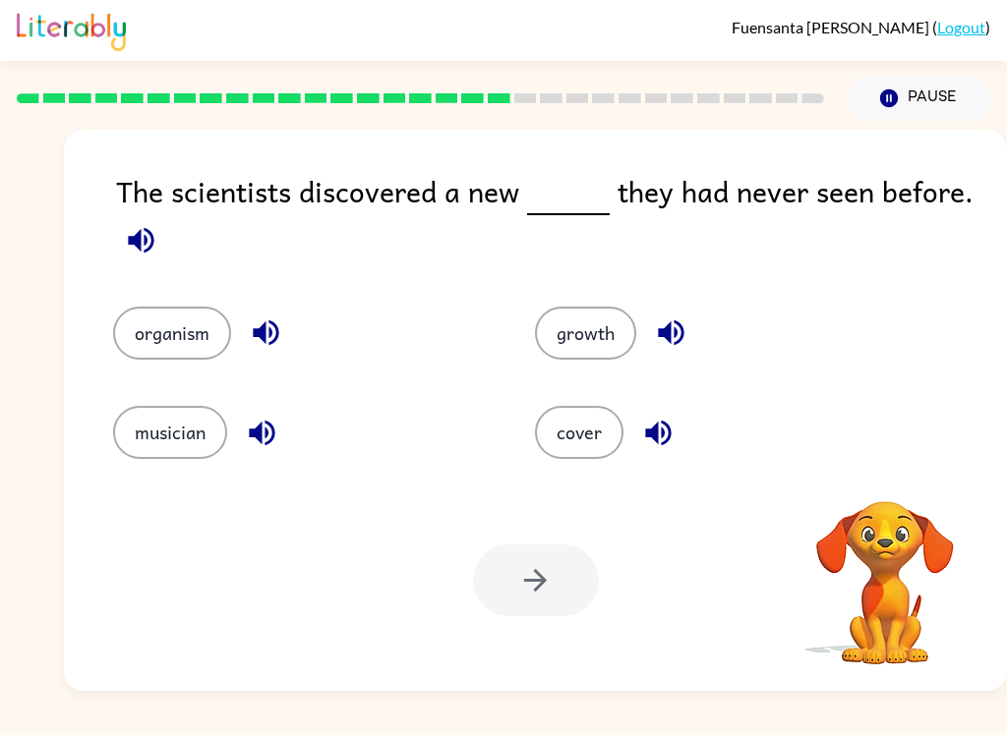
click at [171, 336] on button "organism" at bounding box center [172, 333] width 118 height 53
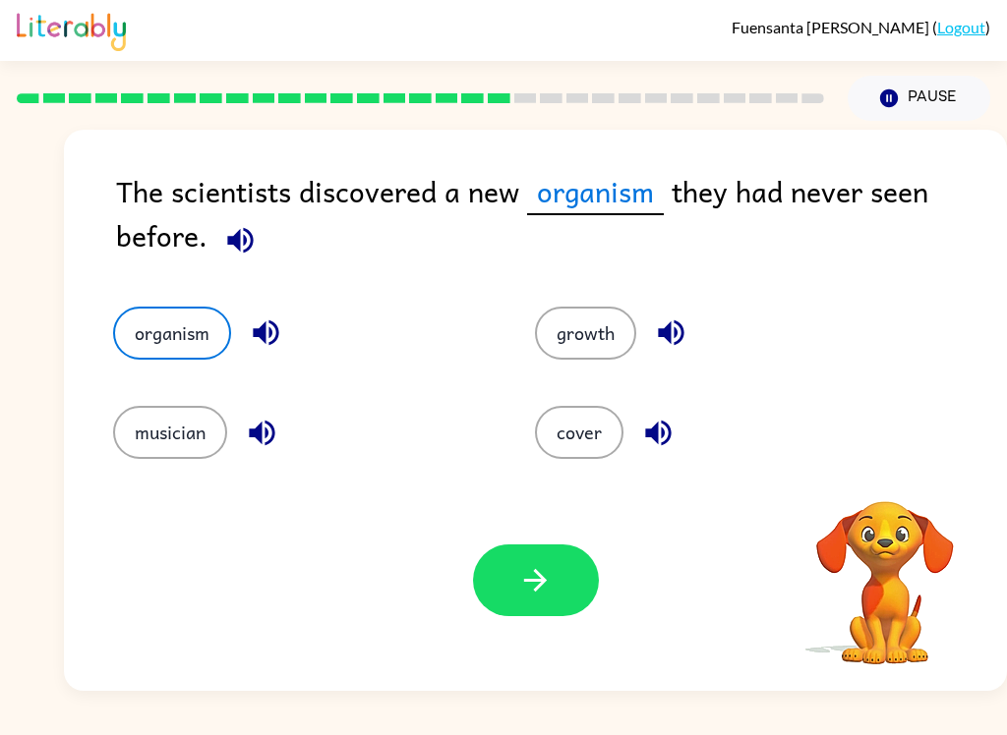
click at [554, 570] on button "button" at bounding box center [536, 581] width 126 height 72
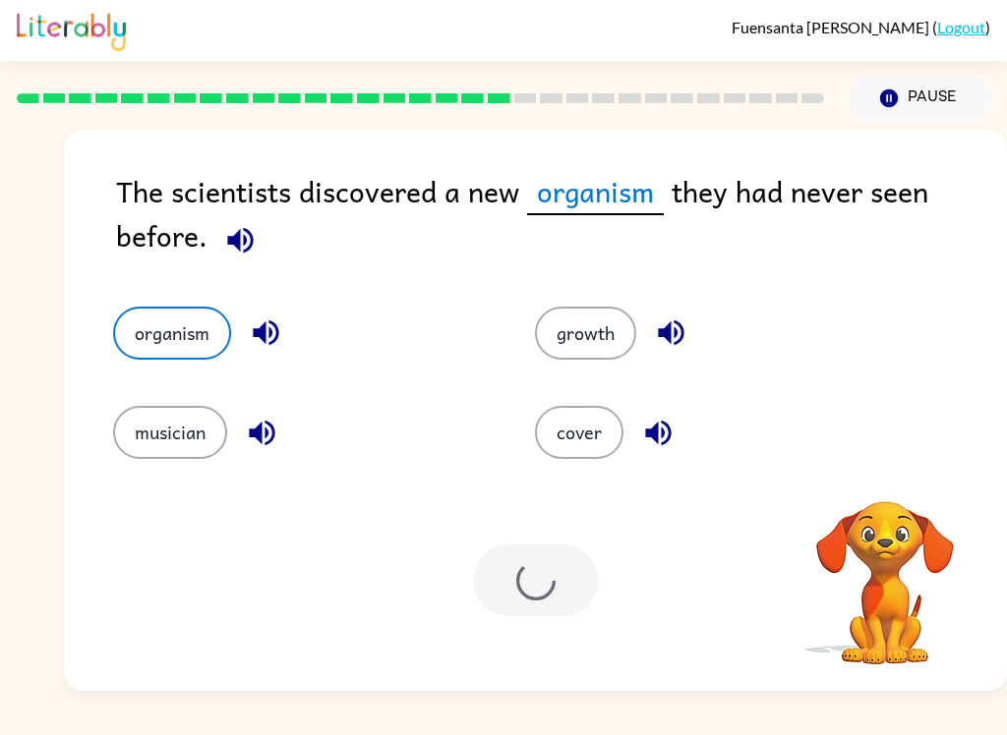
click at [553, 570] on div at bounding box center [536, 581] width 126 height 72
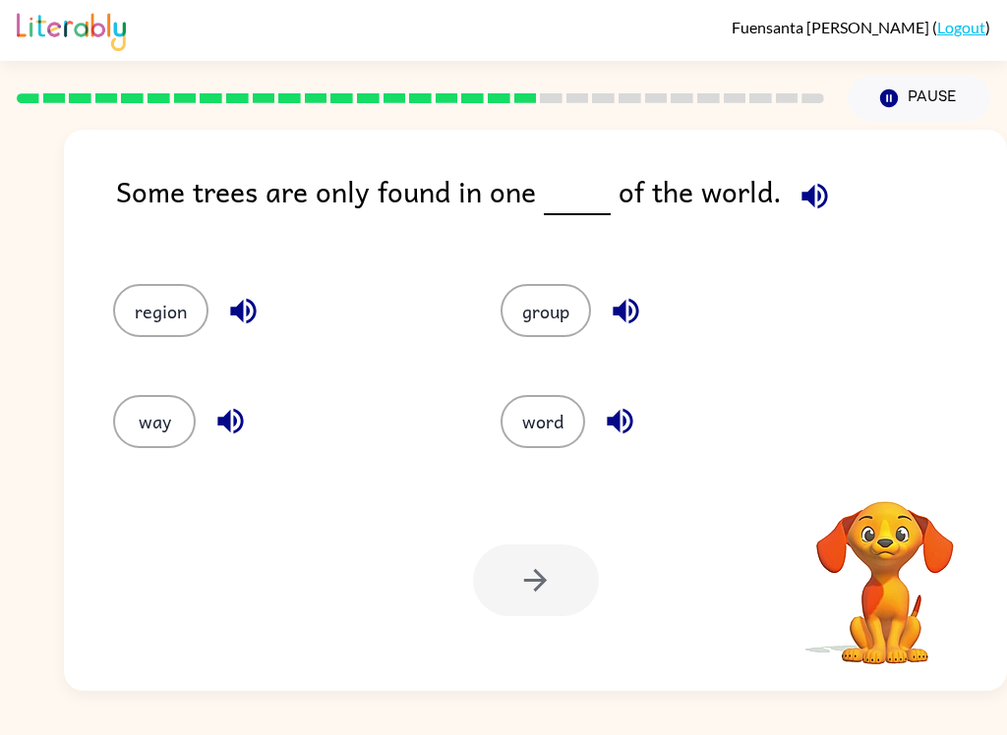
click at [594, 235] on div "Some trees are only found in one of the world." at bounding box center [561, 207] width 891 height 76
click at [577, 318] on button "group" at bounding box center [545, 310] width 90 height 53
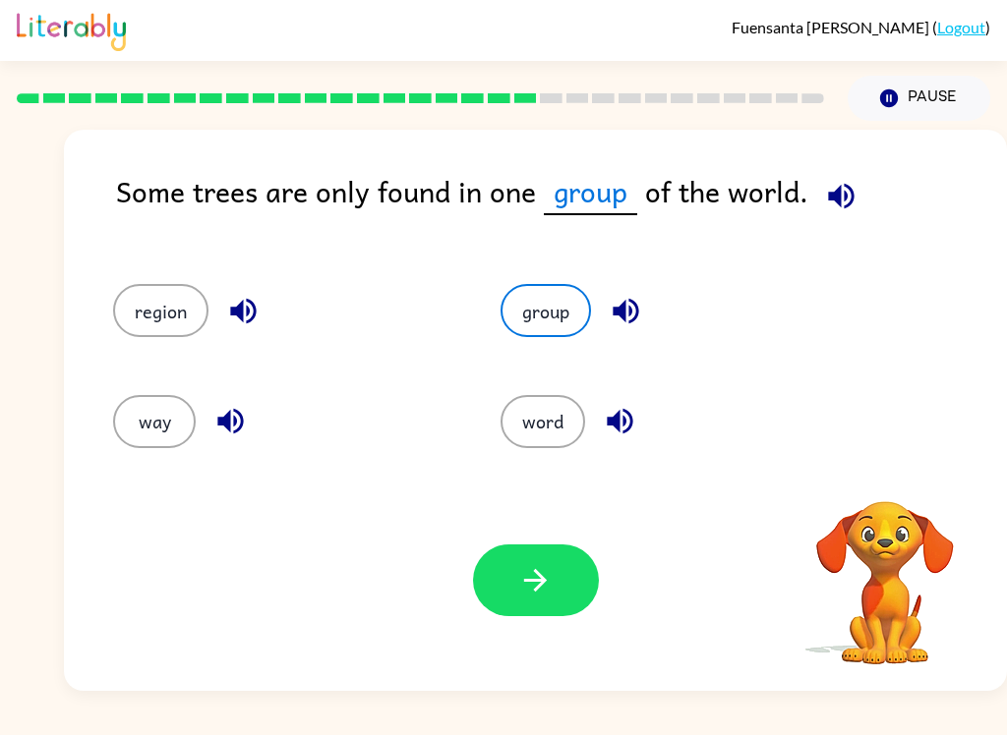
click at [530, 586] on icon "button" at bounding box center [535, 580] width 34 height 34
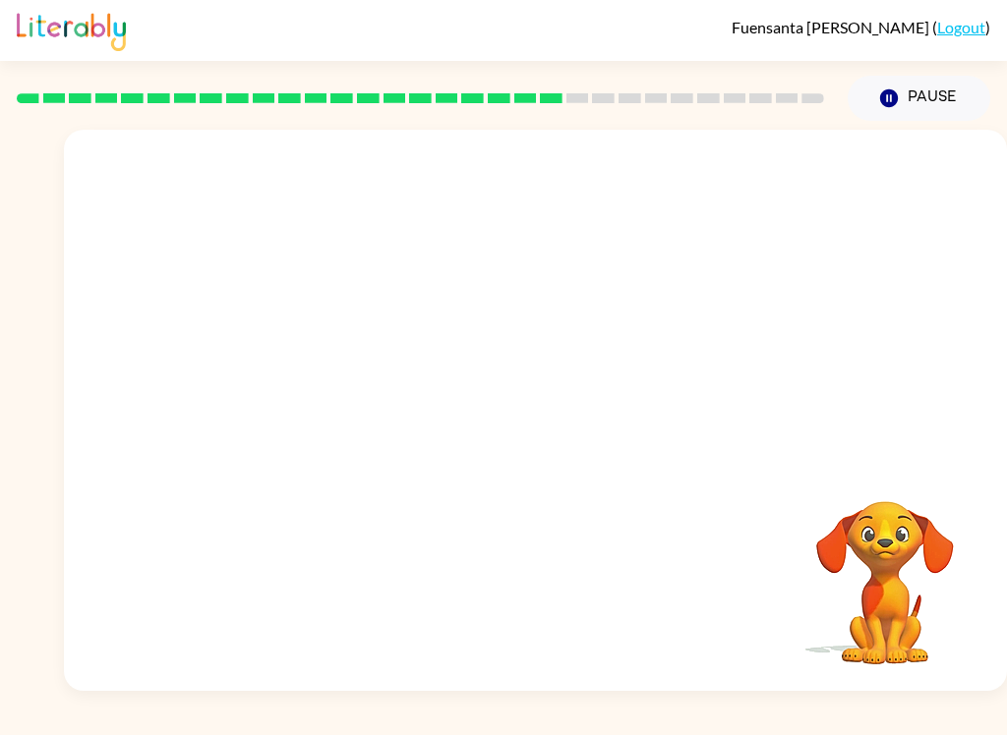
click at [879, 376] on div at bounding box center [535, 295] width 943 height 330
click at [863, 480] on video "Your browser must support playing .mp4 files to use Literably. Please try using…" at bounding box center [884, 569] width 197 height 197
click at [788, 339] on div at bounding box center [535, 295] width 943 height 330
click at [684, 188] on div at bounding box center [535, 295] width 943 height 330
click at [629, 90] on div at bounding box center [420, 98] width 831 height 69
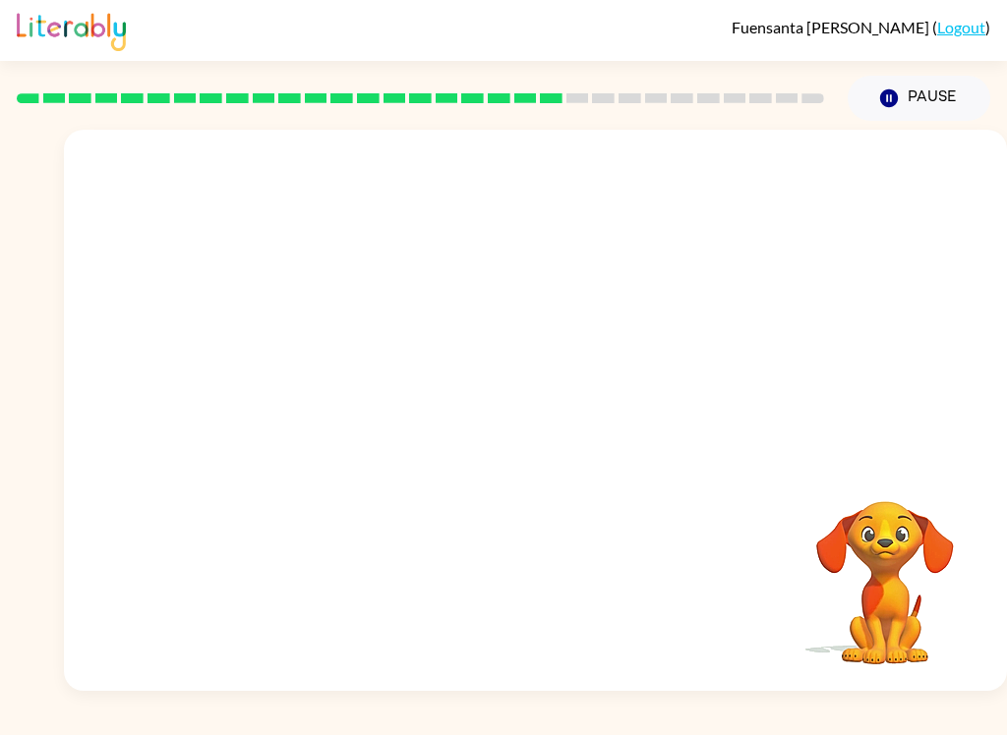
click at [648, 109] on div at bounding box center [420, 98] width 831 height 69
click at [664, 349] on div at bounding box center [535, 295] width 943 height 330
click at [664, 348] on div at bounding box center [535, 295] width 943 height 330
click at [592, 454] on div at bounding box center [535, 295] width 943 height 330
click at [670, 329] on div at bounding box center [535, 295] width 943 height 330
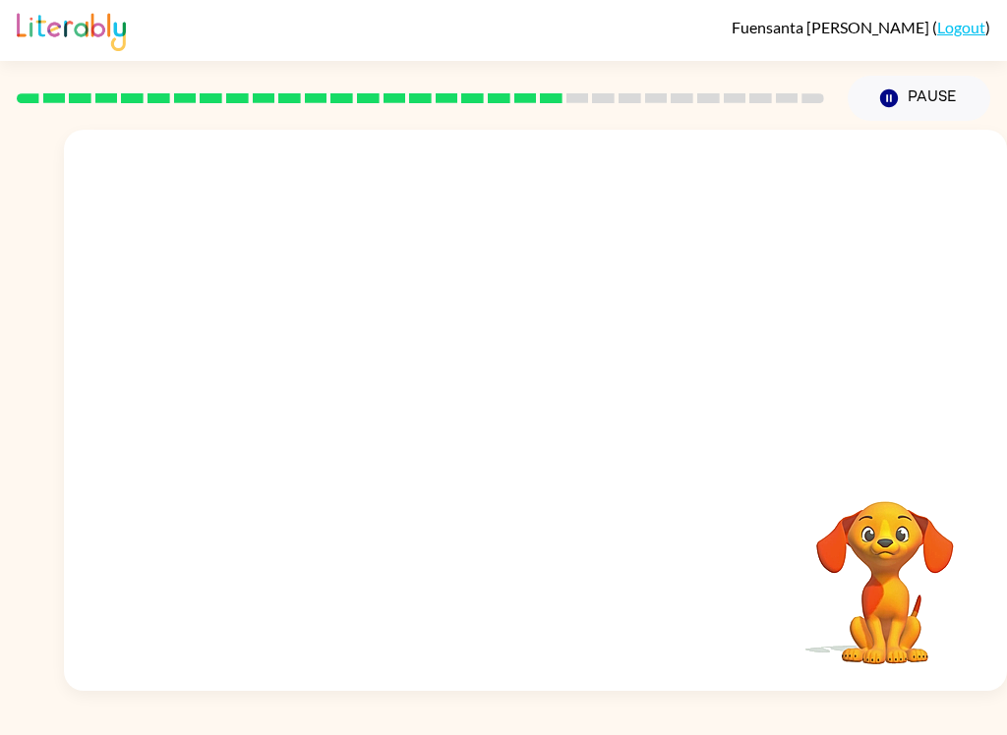
click at [583, 301] on div at bounding box center [535, 295] width 943 height 330
click at [529, 261] on div at bounding box center [535, 295] width 943 height 330
click at [549, 464] on div "Your browser must support playing .mp4 files to use Literably. Please try using…" at bounding box center [535, 410] width 943 height 561
click at [537, 437] on div at bounding box center [535, 295] width 943 height 330
click at [544, 440] on div at bounding box center [535, 295] width 943 height 330
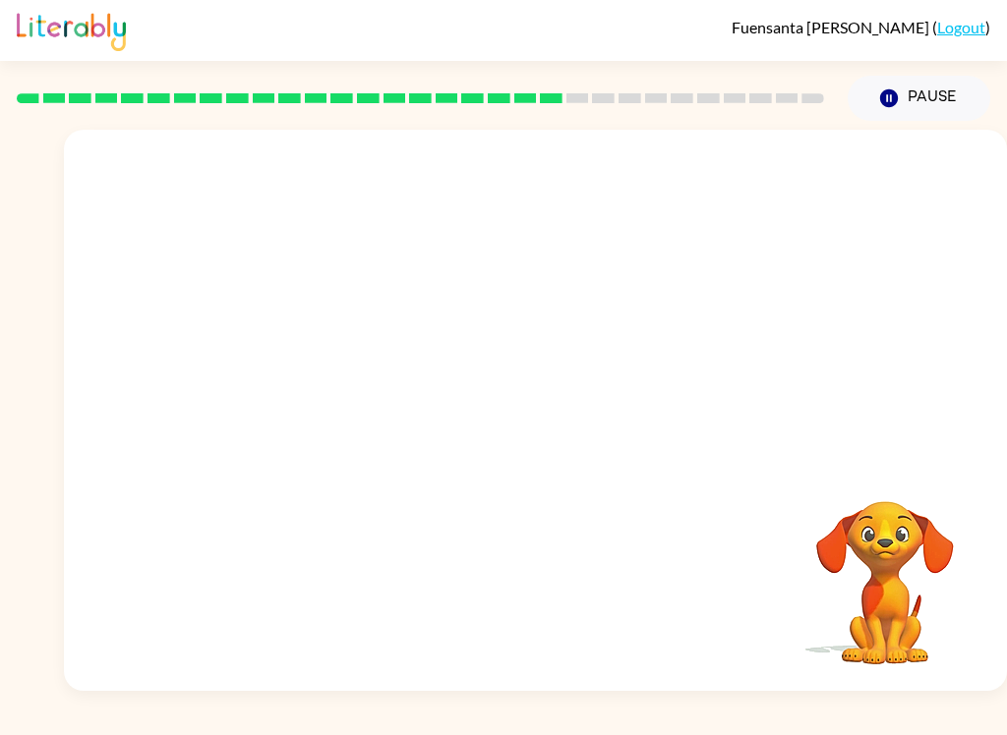
click at [362, 535] on div "Your browser must support playing .mp4 files to use Literably. Please try using…" at bounding box center [535, 410] width 943 height 561
click at [876, 358] on div at bounding box center [535, 295] width 943 height 330
click at [876, 357] on div at bounding box center [535, 295] width 943 height 330
click at [868, 396] on div at bounding box center [535, 295] width 943 height 330
click at [848, 431] on div at bounding box center [535, 295] width 943 height 330
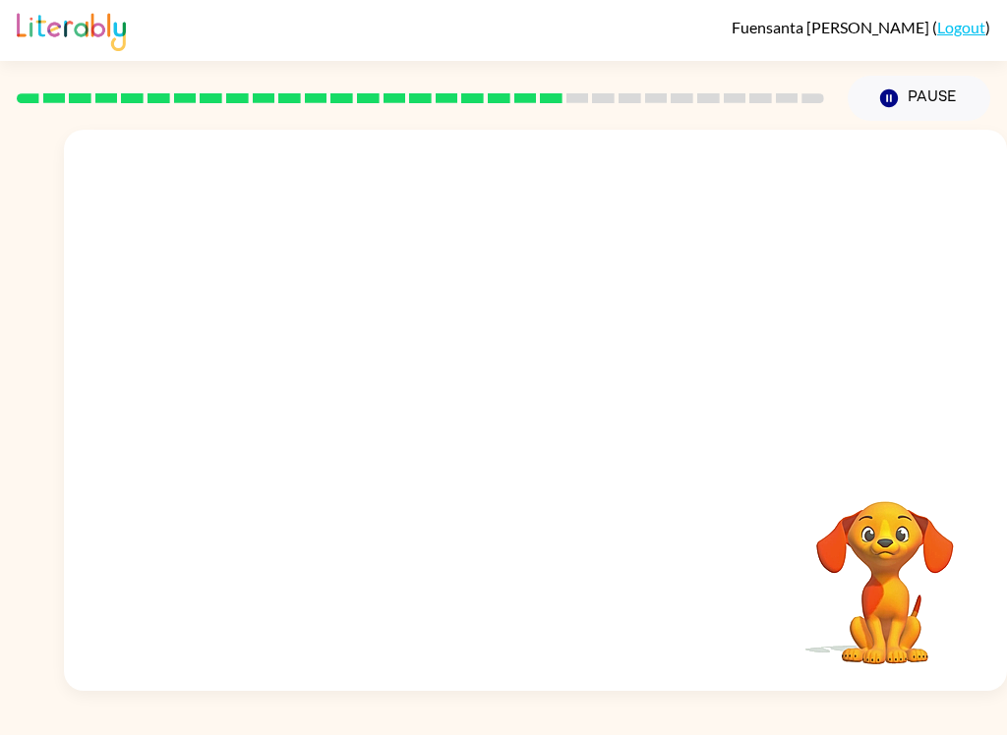
click at [847, 431] on div at bounding box center [535, 295] width 943 height 330
click at [368, 401] on video "Your browser must support playing .mp4 files to use Literably. Please try using…" at bounding box center [535, 295] width 943 height 330
click at [338, 401] on video "Your browser must support playing .mp4 files to use Literably. Please try using…" at bounding box center [535, 295] width 943 height 330
click at [344, 412] on video "Your browser must support playing .mp4 files to use Literably. Please try using…" at bounding box center [535, 295] width 943 height 330
click at [382, 435] on video "Your browser must support playing .mp4 files to use Literably. Please try using…" at bounding box center [535, 295] width 943 height 330
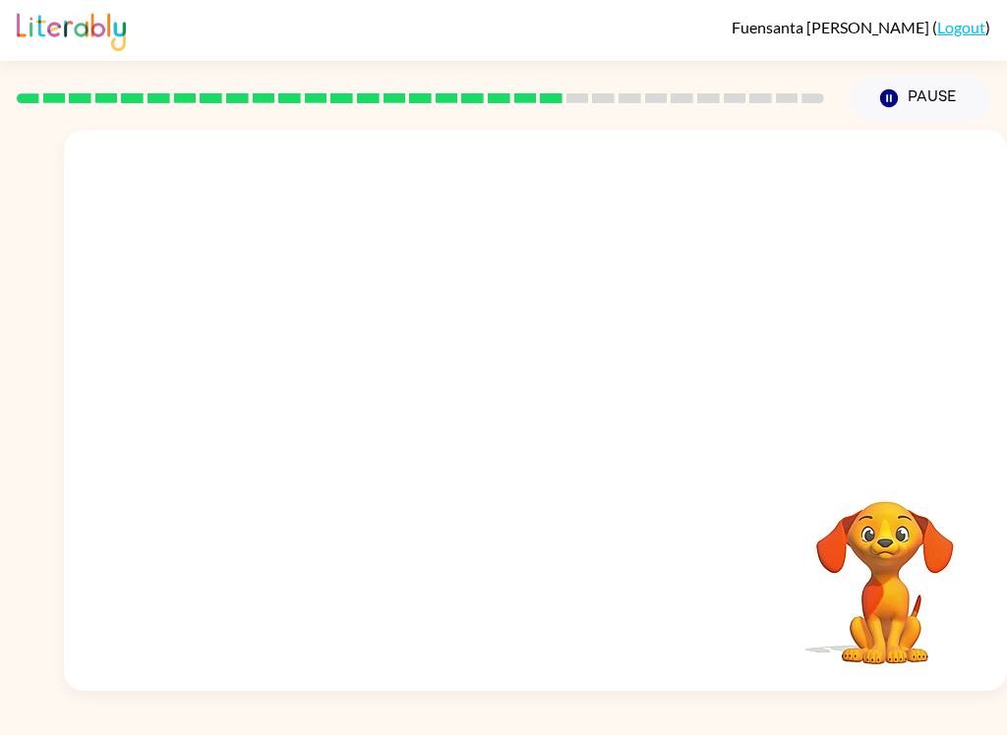
click at [357, 418] on video "Your browser must support playing .mp4 files to use Literably. Please try using…" at bounding box center [535, 295] width 943 height 330
click at [943, 523] on video "Your browser must support playing .mp4 files to use Literably. Please try using…" at bounding box center [884, 569] width 197 height 197
click at [369, 411] on video "Your browser must support playing .mp4 files to use Literably. Please try using…" at bounding box center [535, 295] width 943 height 330
click at [366, 399] on video "Your browser must support playing .mp4 files to use Literably. Please try using…" at bounding box center [535, 295] width 943 height 330
click at [528, 481] on div at bounding box center [535, 410] width 943 height 561
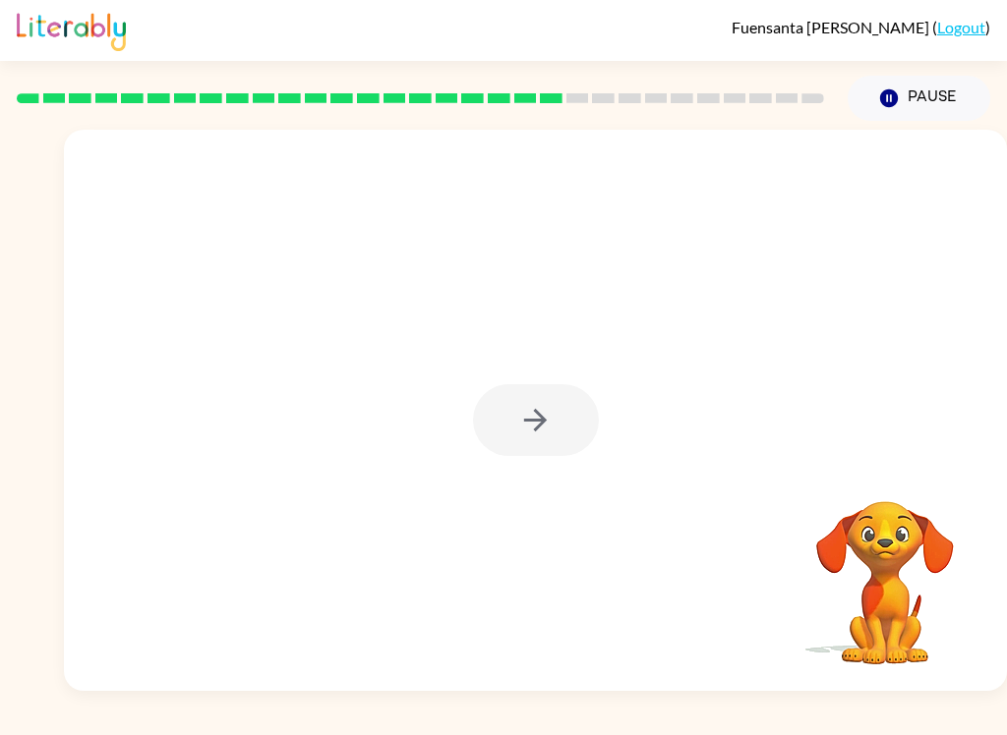
click at [550, 519] on div at bounding box center [535, 410] width 943 height 561
click at [548, 414] on icon "button" at bounding box center [535, 420] width 34 height 34
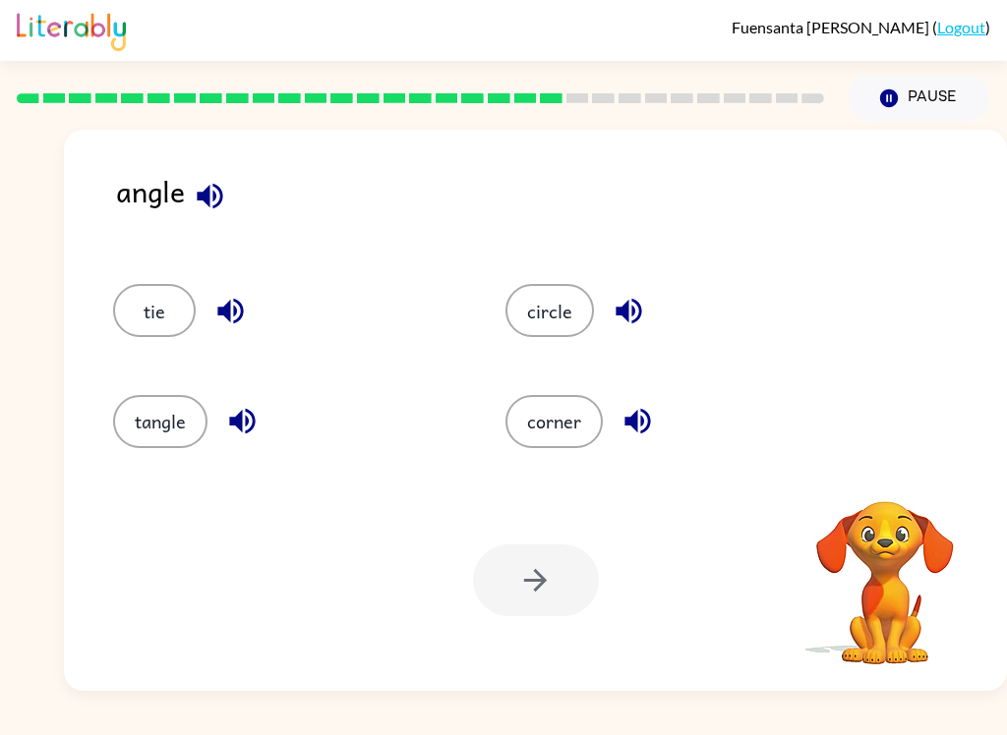
click at [513, 583] on div at bounding box center [536, 581] width 126 height 72
click at [554, 597] on div at bounding box center [536, 581] width 126 height 72
click at [554, 596] on div at bounding box center [536, 581] width 126 height 72
click at [565, 422] on button "corner" at bounding box center [553, 421] width 97 height 53
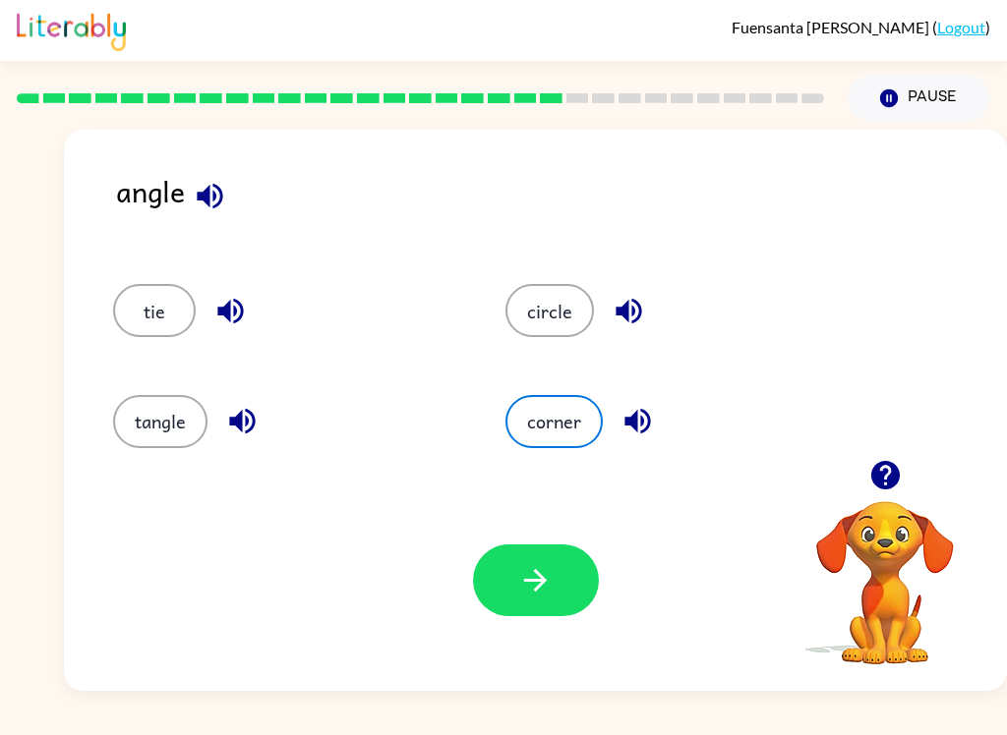
click at [543, 565] on icon "button" at bounding box center [535, 580] width 34 height 34
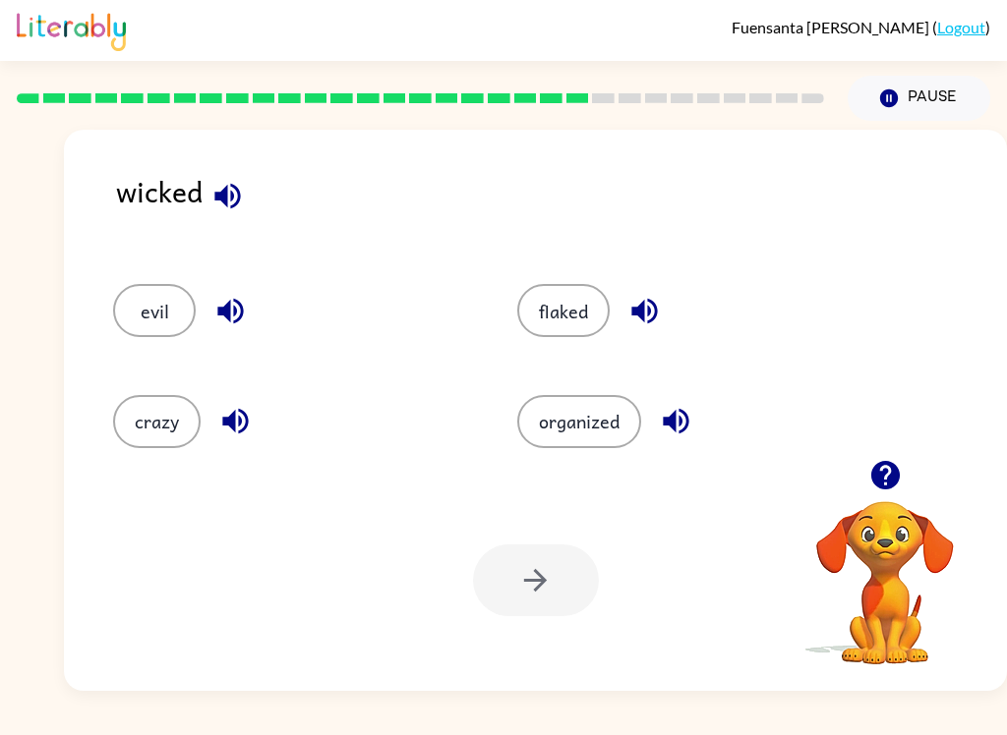
click at [154, 318] on button "evil" at bounding box center [154, 310] width 83 height 53
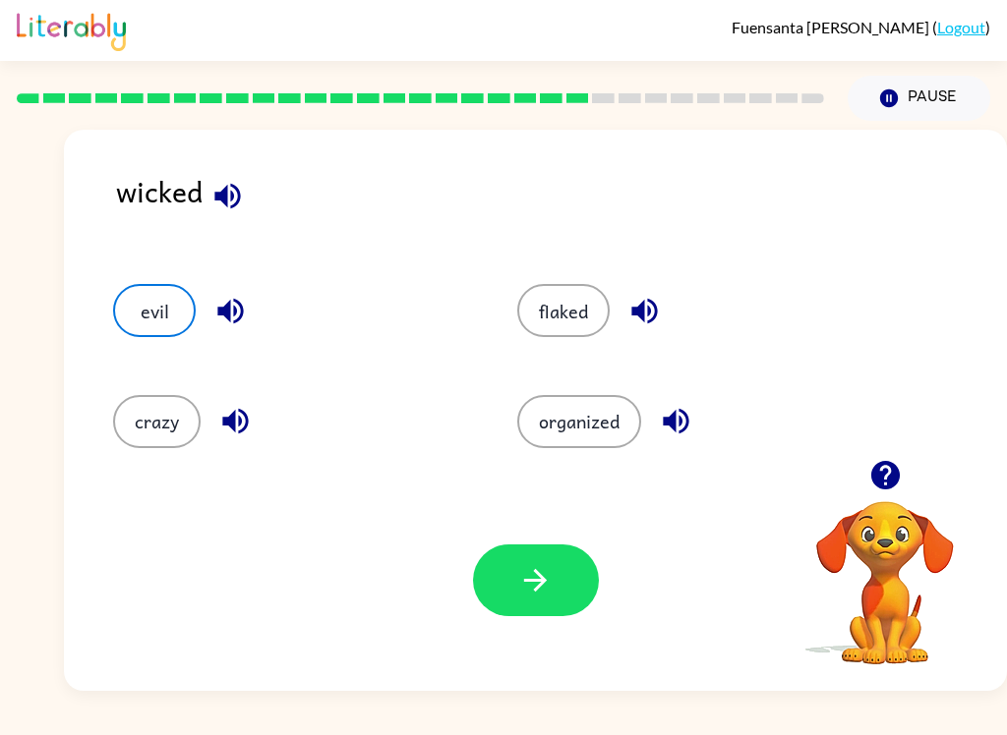
click at [565, 572] on button "button" at bounding box center [536, 581] width 126 height 72
click at [564, 572] on div at bounding box center [536, 581] width 126 height 72
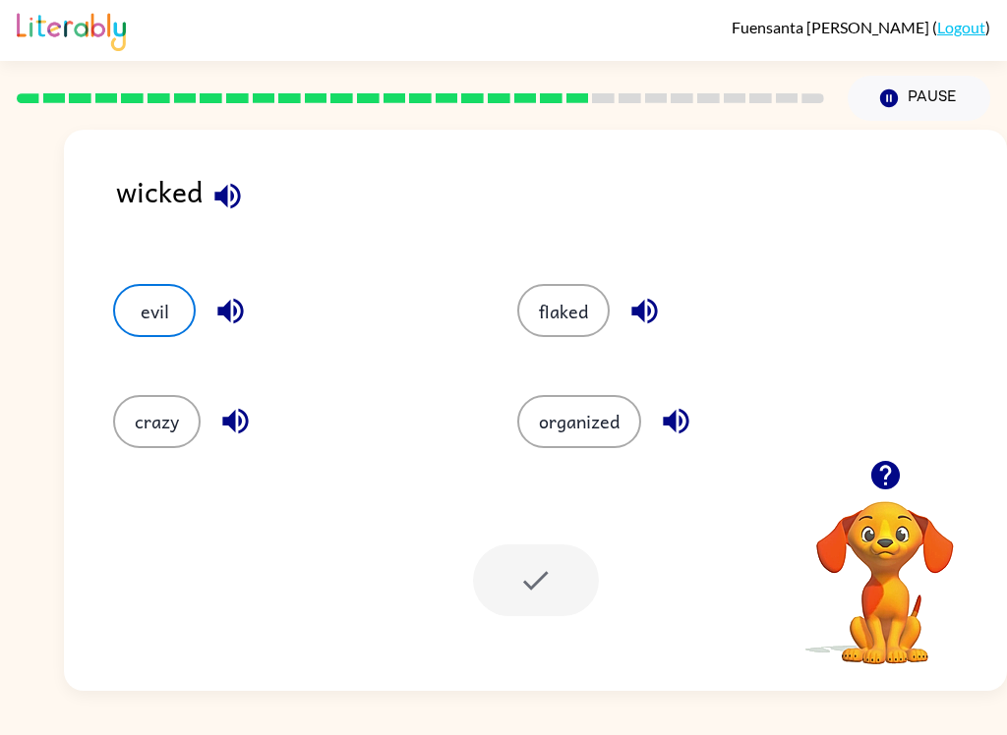
click at [539, 595] on div at bounding box center [536, 581] width 126 height 72
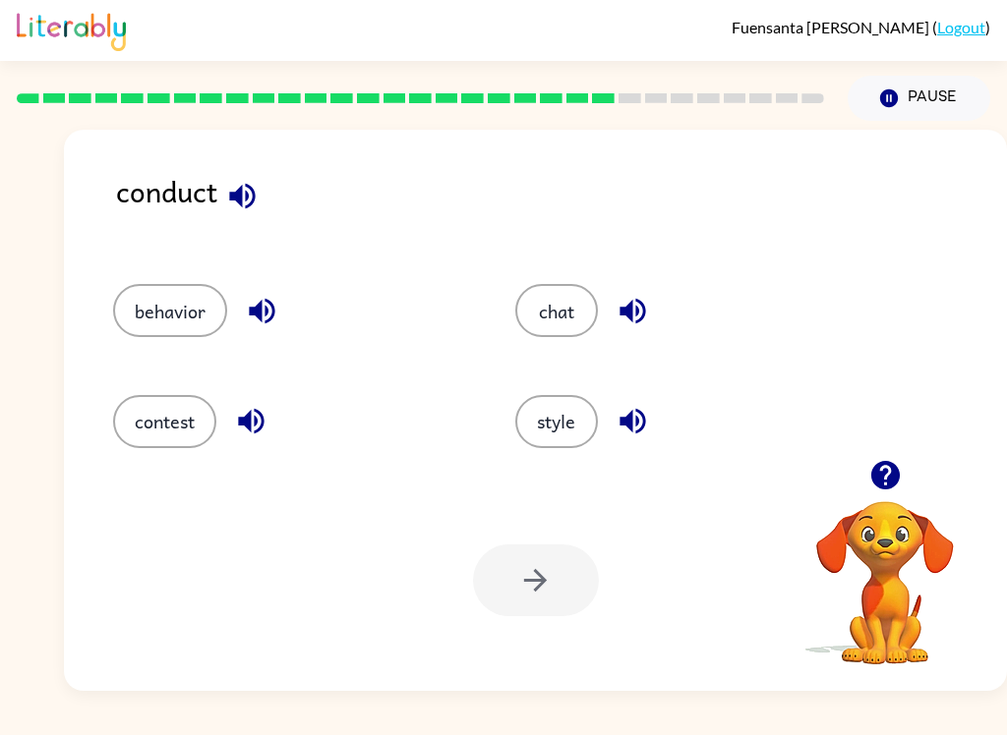
click at [200, 441] on button "contest" at bounding box center [164, 421] width 103 height 53
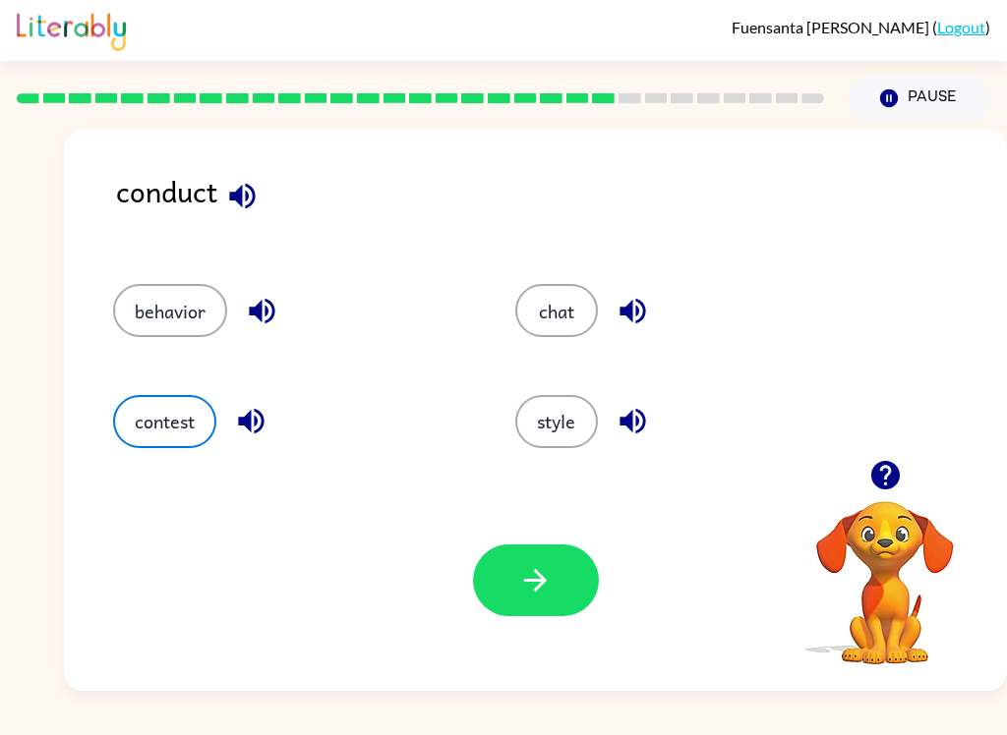
click at [549, 616] on button "button" at bounding box center [536, 581] width 126 height 72
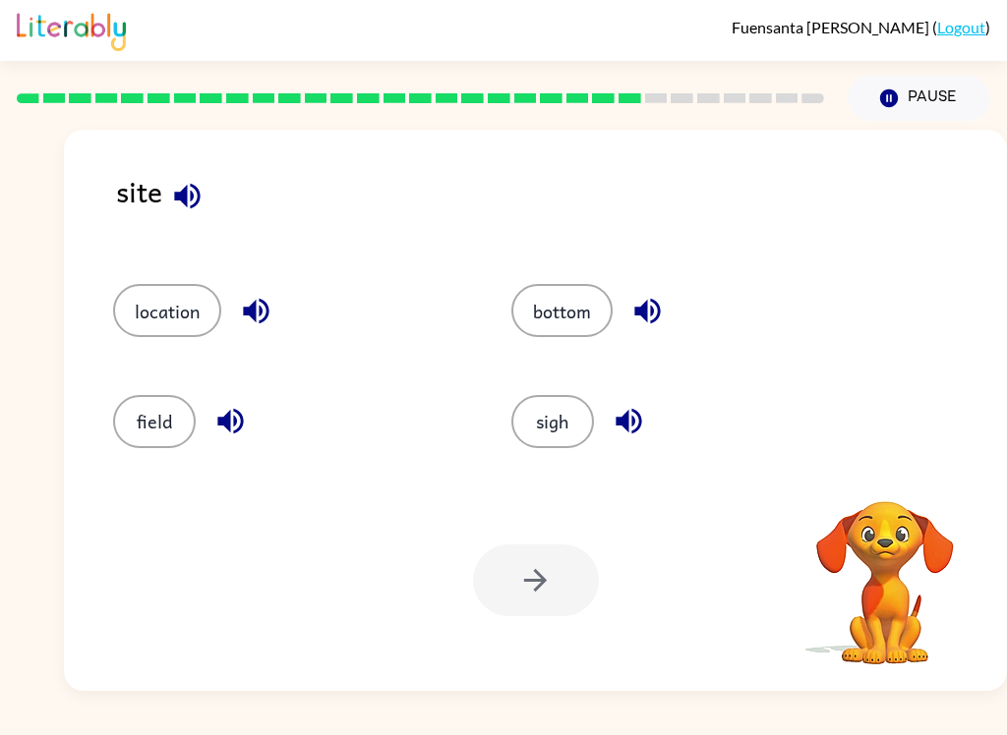
click at [560, 420] on button "sigh" at bounding box center [552, 421] width 83 height 53
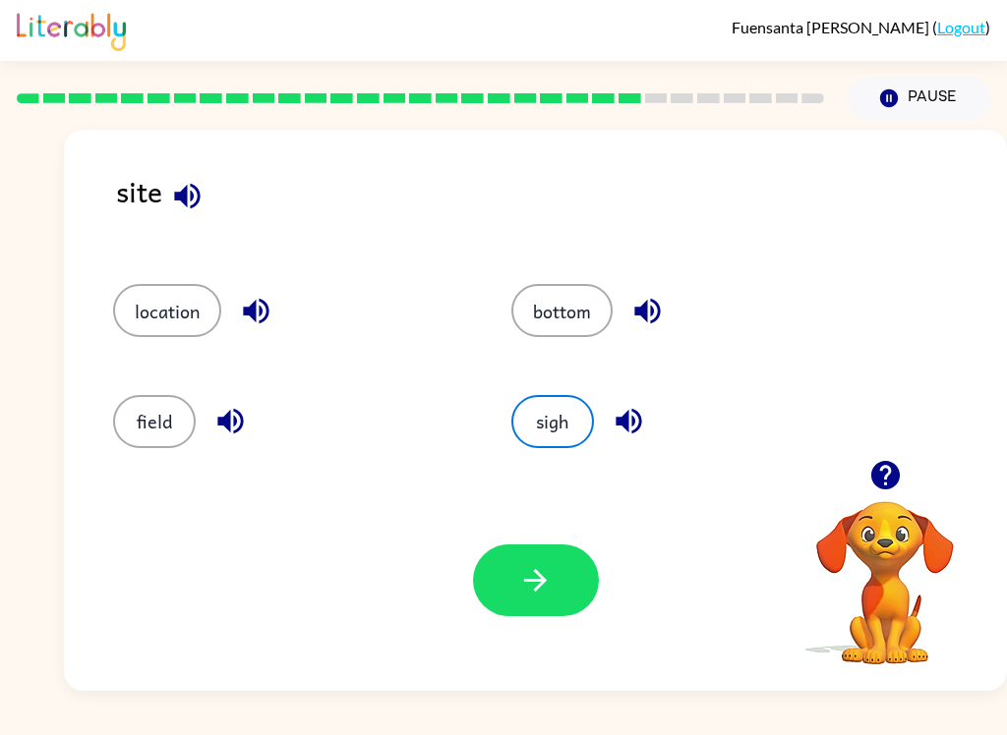
click at [547, 615] on button "button" at bounding box center [536, 581] width 126 height 72
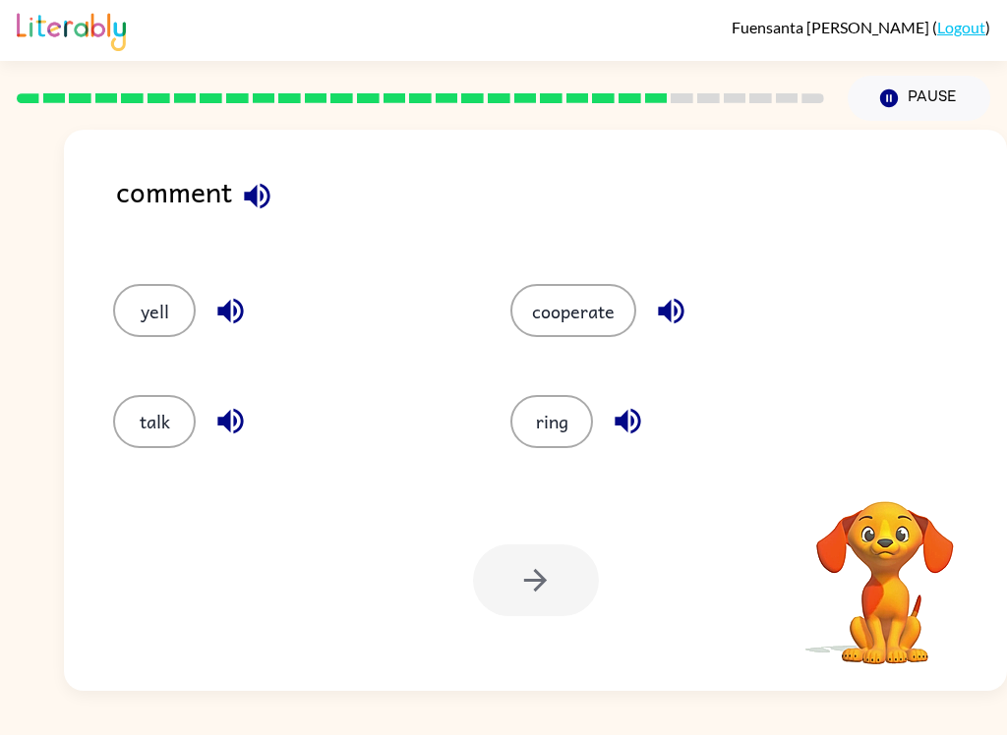
click at [166, 438] on button "talk" at bounding box center [154, 421] width 83 height 53
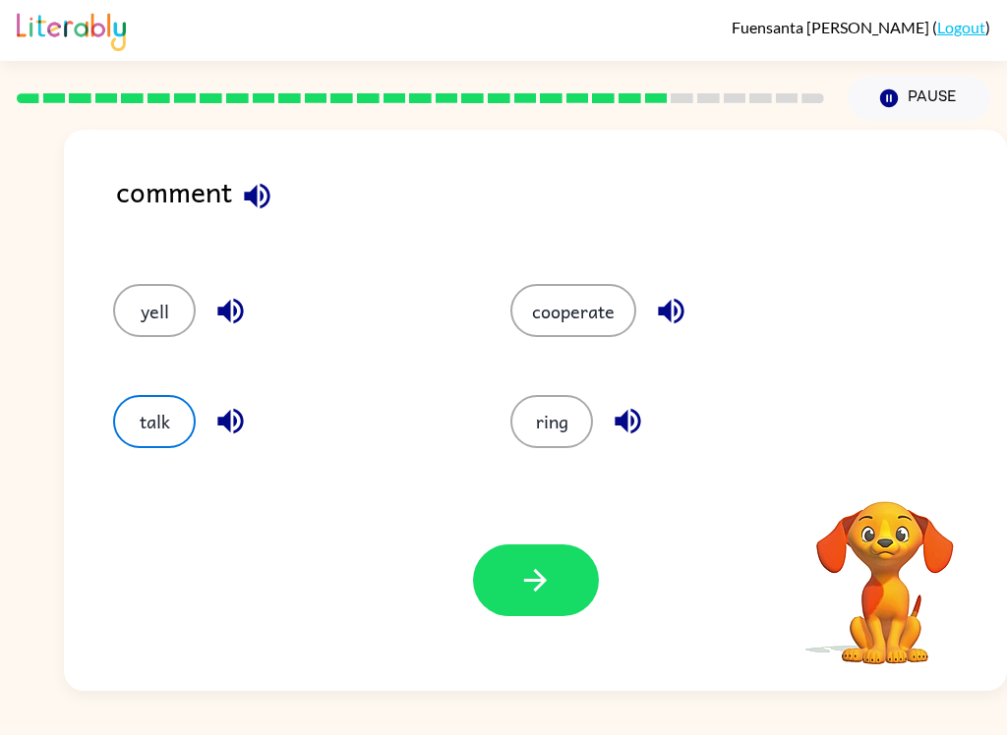
click at [529, 596] on icon "button" at bounding box center [535, 580] width 34 height 34
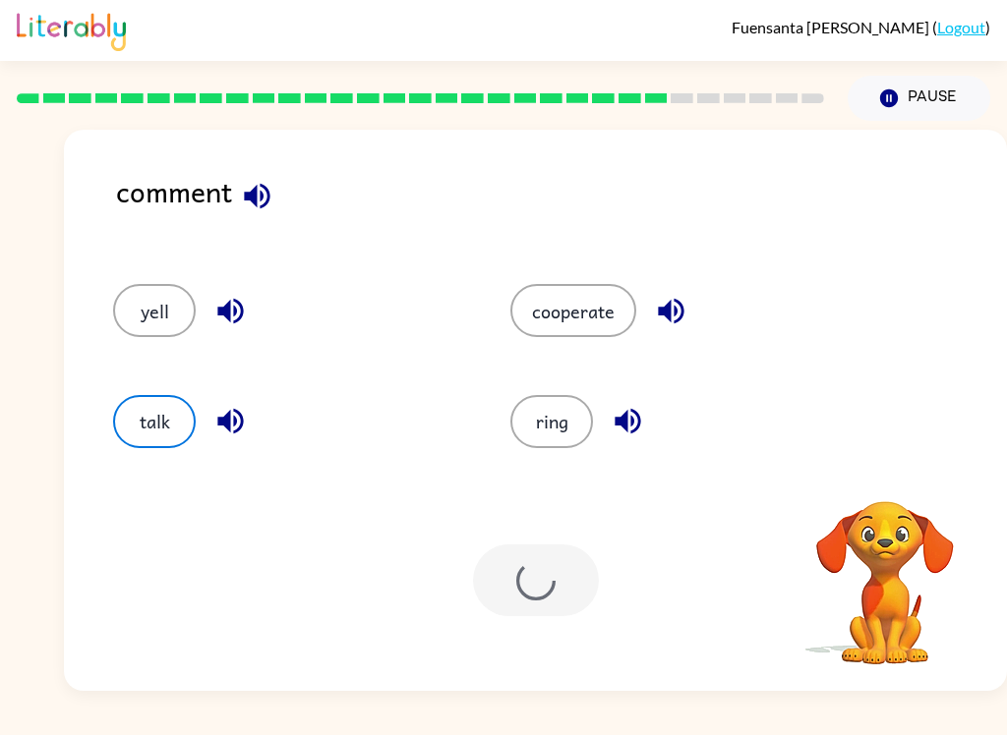
click at [529, 596] on div at bounding box center [536, 581] width 126 height 72
click at [565, 574] on div at bounding box center [536, 581] width 126 height 72
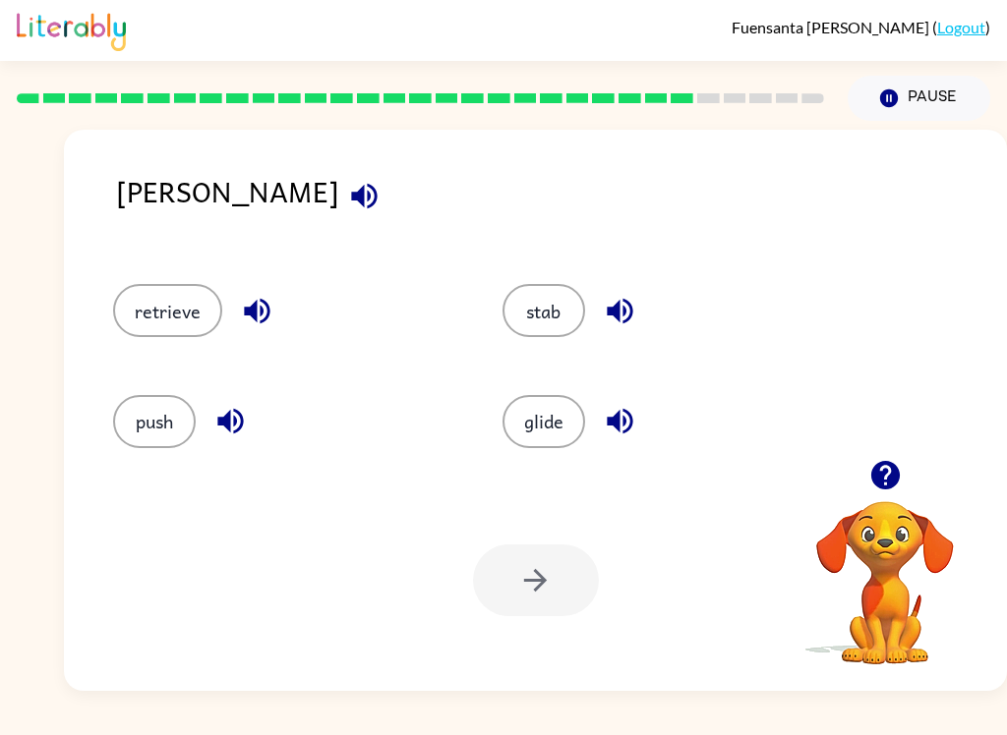
click at [144, 337] on button "retrieve" at bounding box center [167, 310] width 109 height 53
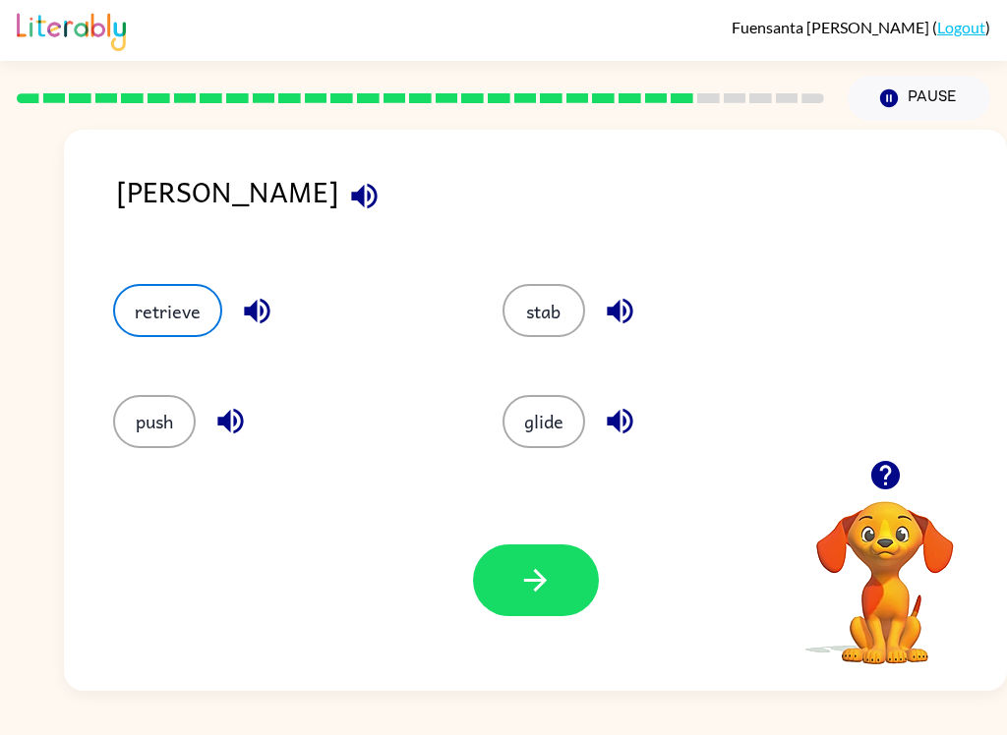
click at [533, 596] on icon "button" at bounding box center [535, 580] width 34 height 34
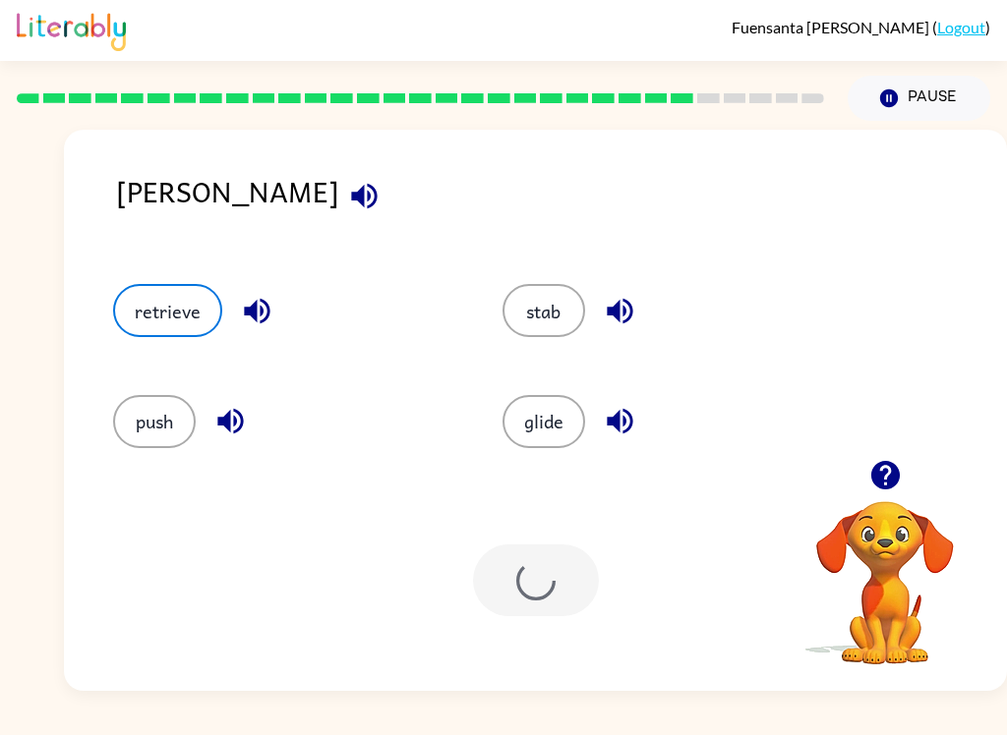
click at [533, 596] on div at bounding box center [536, 581] width 126 height 72
click at [563, 574] on div at bounding box center [536, 581] width 126 height 72
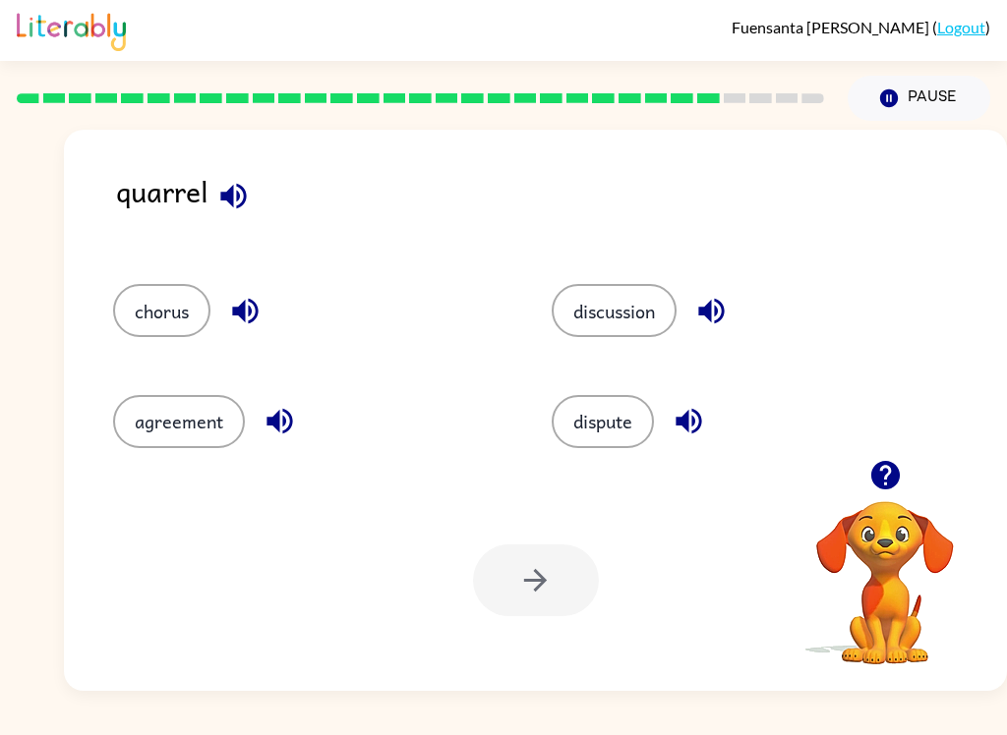
click at [530, 585] on div at bounding box center [536, 581] width 126 height 72
click at [148, 337] on button "chorus" at bounding box center [161, 310] width 97 height 53
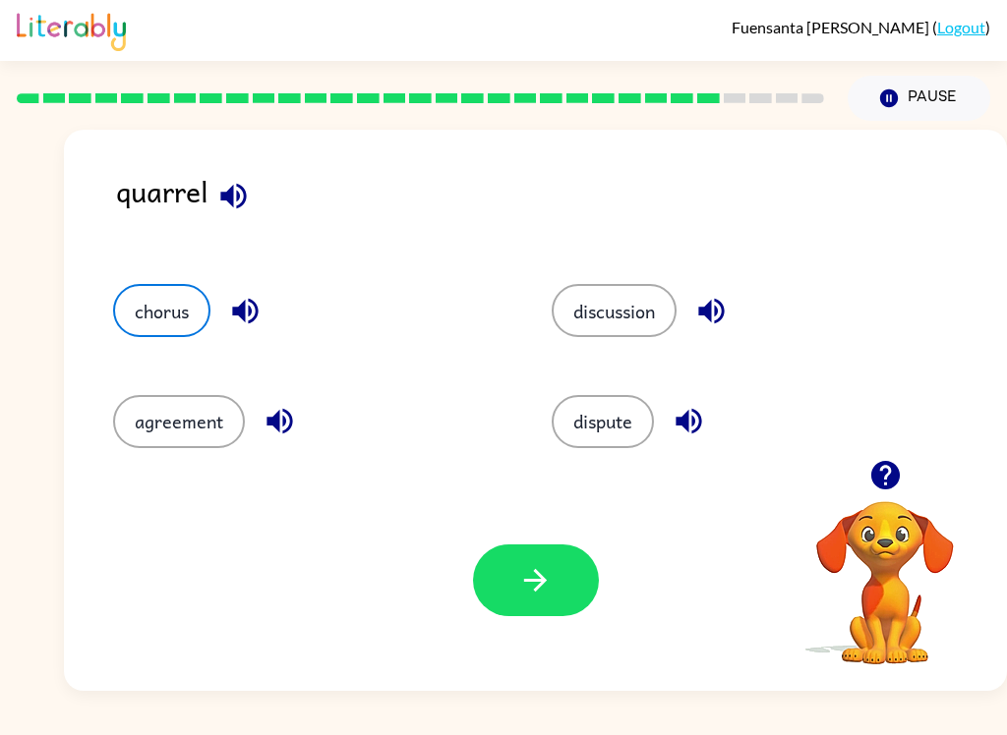
click at [195, 292] on button "chorus" at bounding box center [161, 310] width 97 height 53
click at [553, 588] on button "button" at bounding box center [536, 581] width 126 height 72
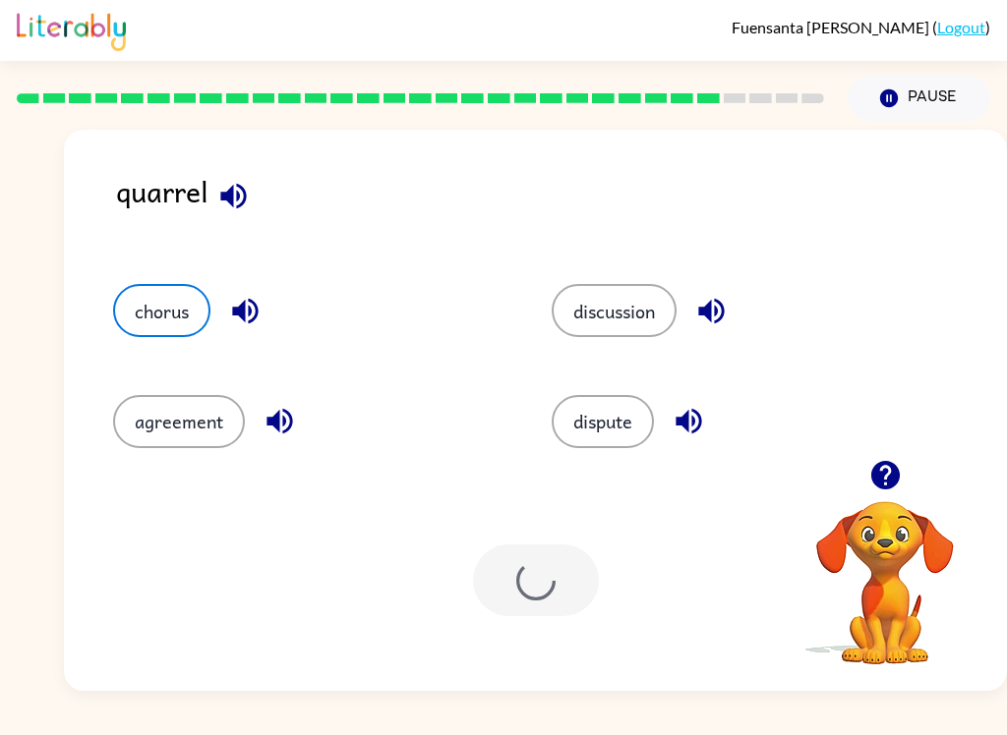
click at [573, 587] on div at bounding box center [536, 581] width 126 height 72
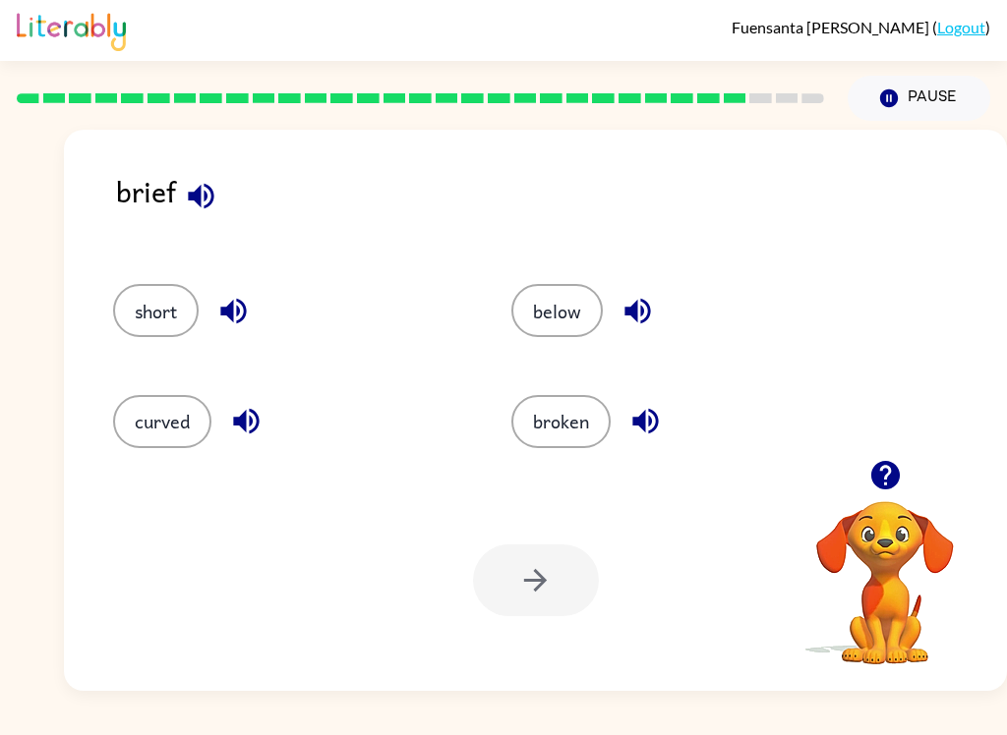
click at [545, 293] on button "below" at bounding box center [556, 310] width 91 height 53
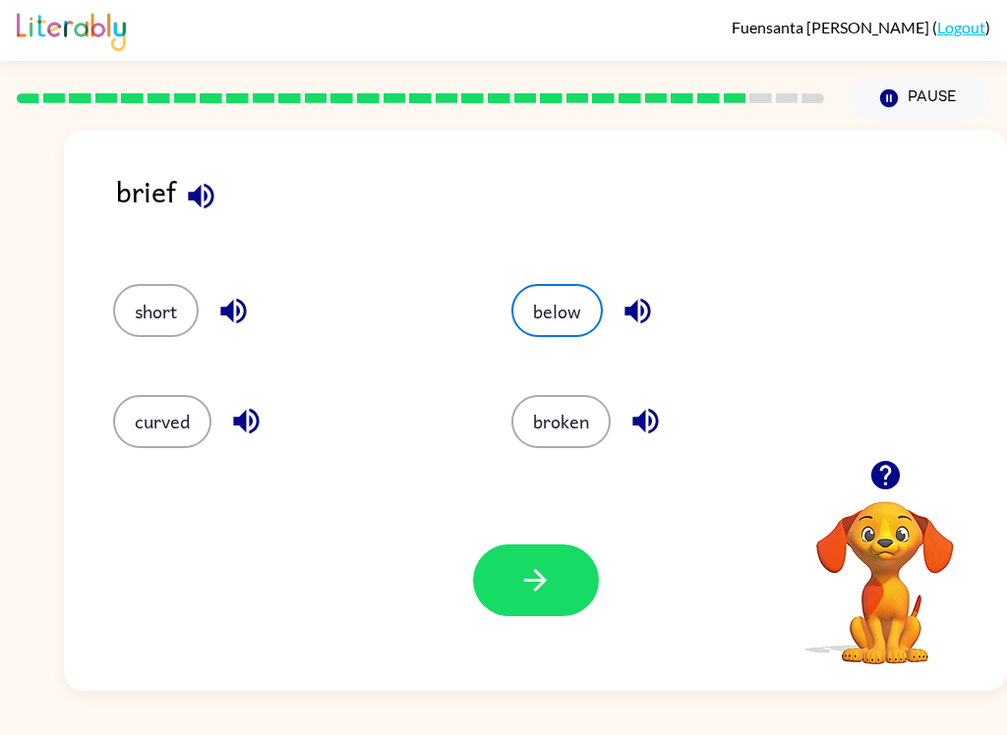
click at [545, 615] on button "button" at bounding box center [536, 581] width 126 height 72
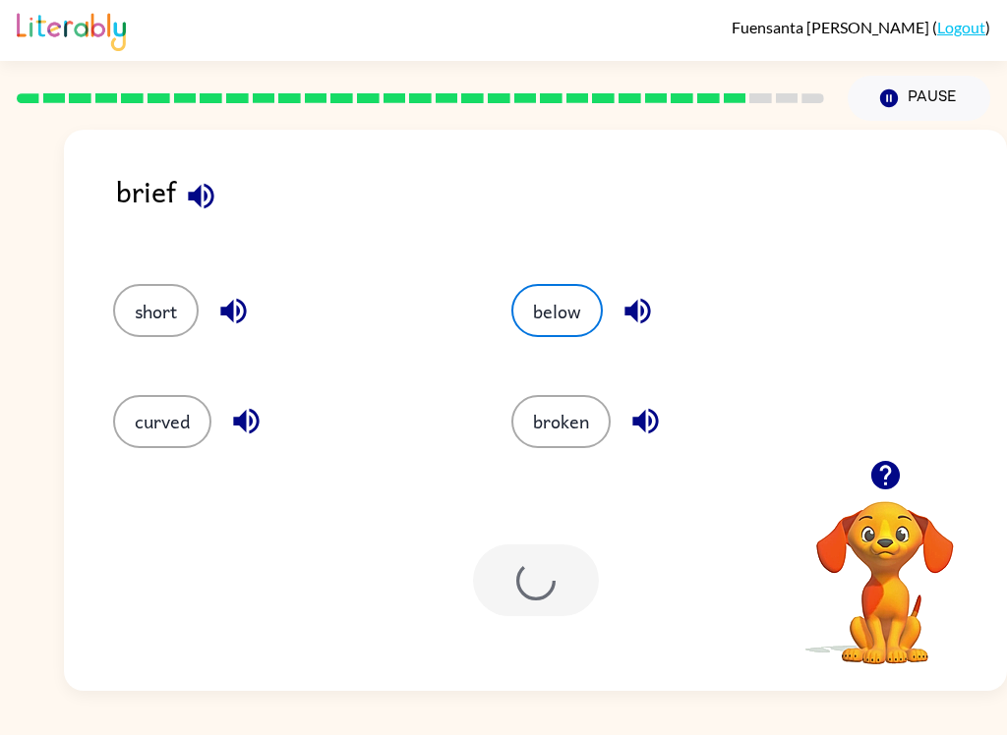
click at [547, 618] on div "Your browser must support playing .mp4 files to use Literably. Please try using…" at bounding box center [535, 580] width 943 height 221
click at [564, 587] on div at bounding box center [536, 581] width 126 height 72
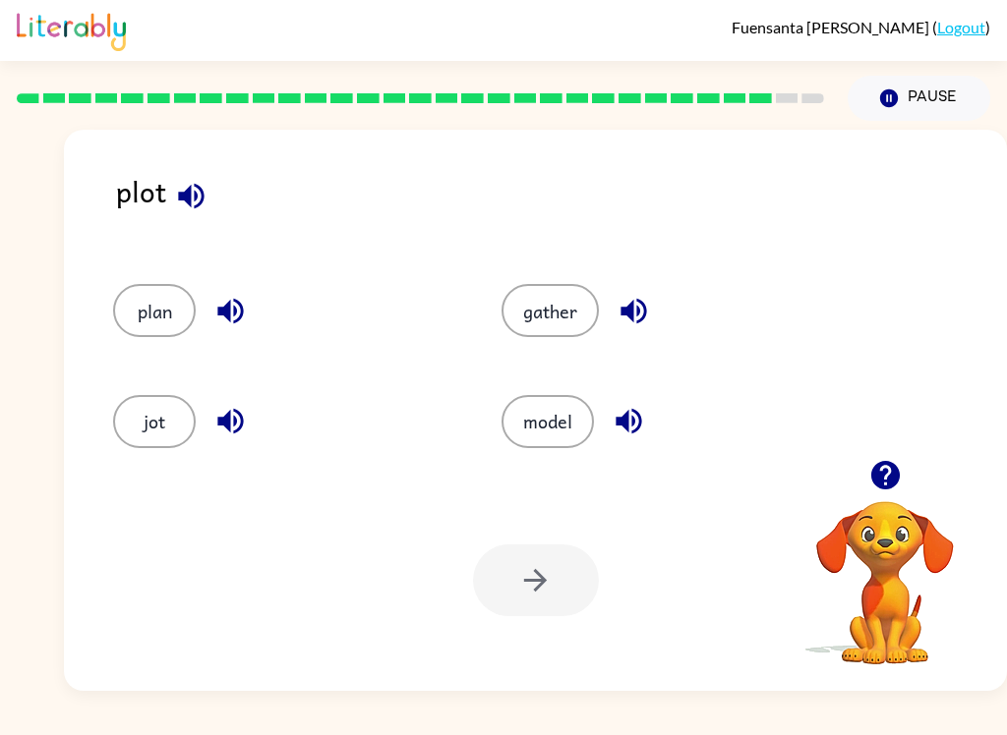
click at [159, 312] on button "plan" at bounding box center [154, 310] width 83 height 53
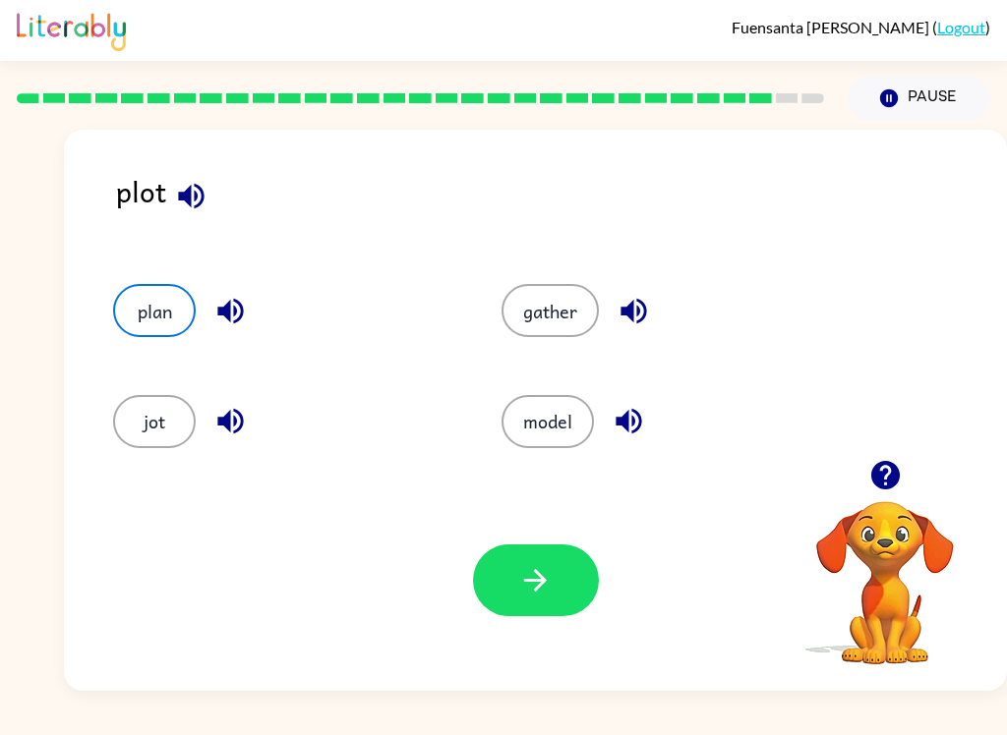
click at [514, 601] on button "button" at bounding box center [536, 581] width 126 height 72
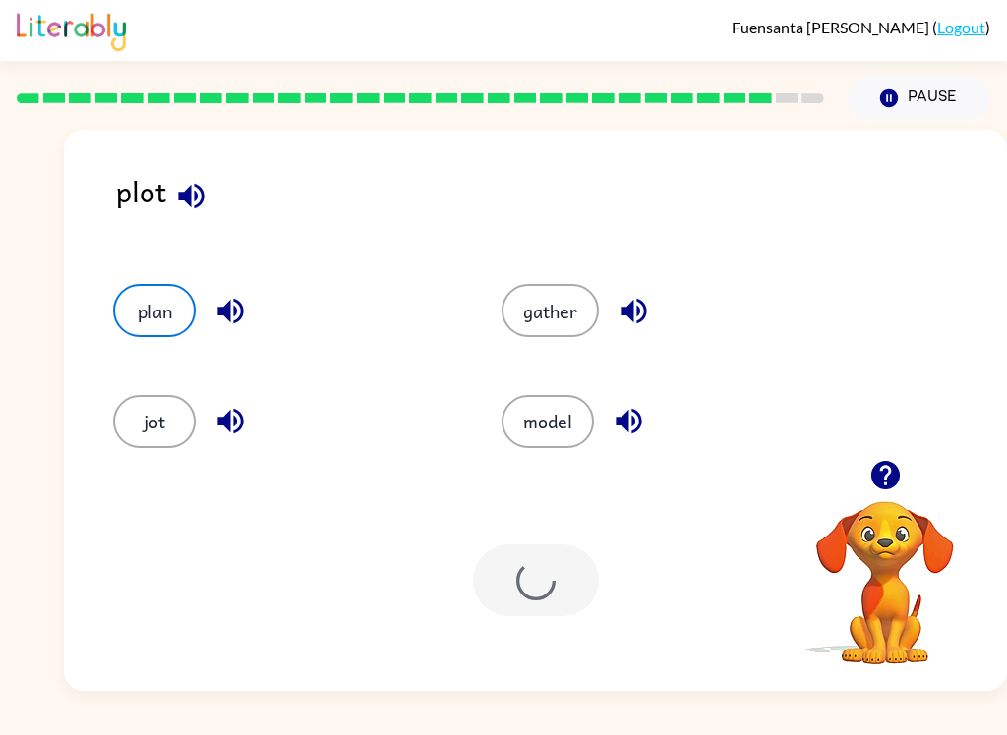
click at [513, 600] on div at bounding box center [536, 581] width 126 height 72
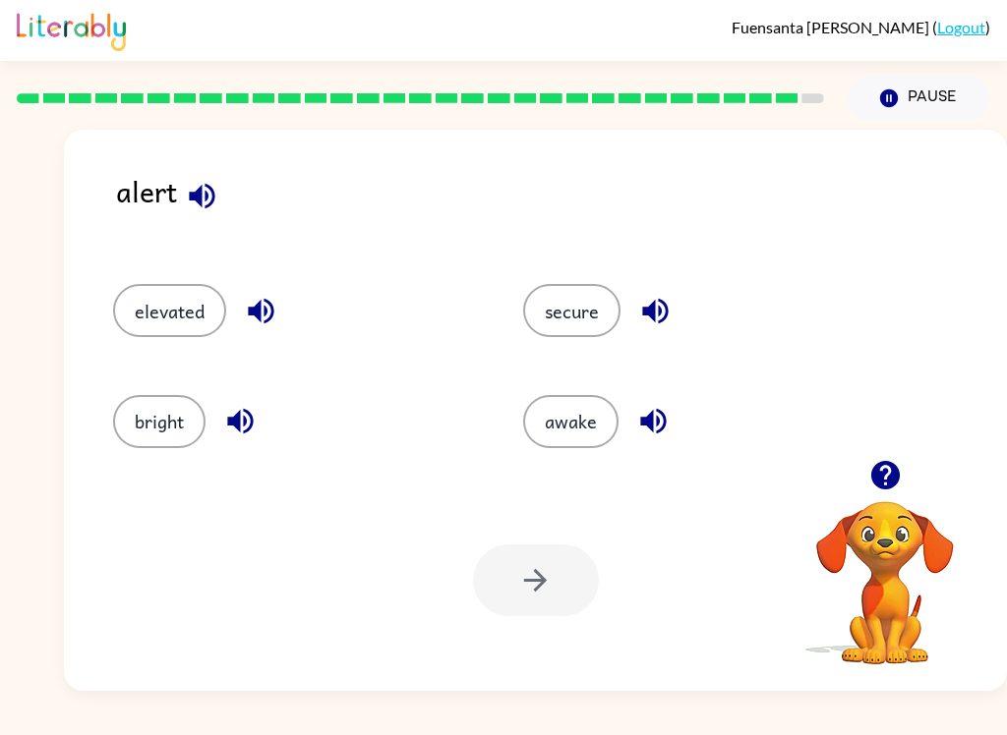
click at [144, 322] on button "elevated" at bounding box center [169, 310] width 113 height 53
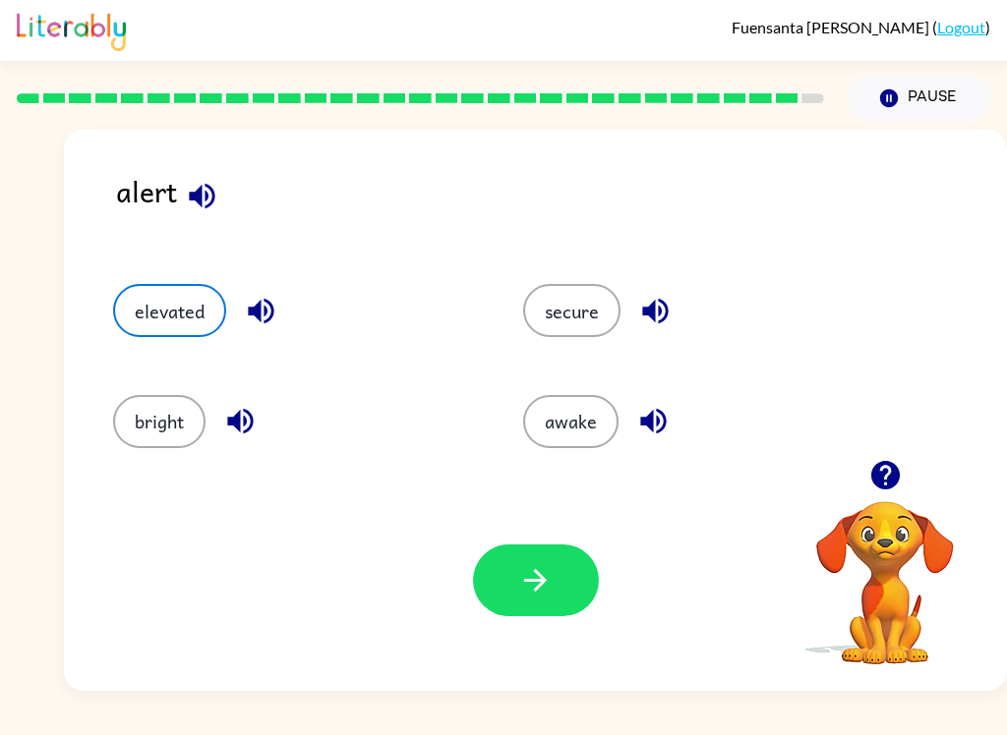
click at [548, 615] on button "button" at bounding box center [536, 581] width 126 height 72
